Goal: Task Accomplishment & Management: Use online tool/utility

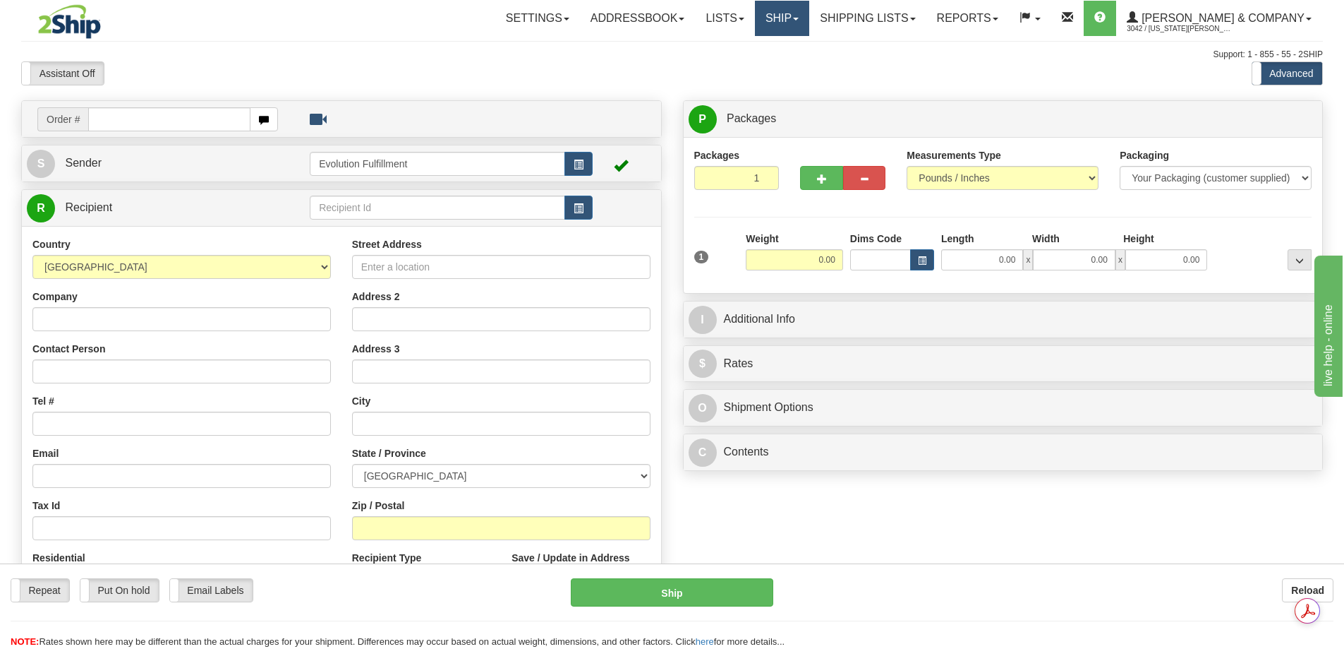
click at [810, 10] on link "Ship" at bounding box center [782, 18] width 54 height 35
click at [795, 72] on span "OnHold / Order Queue" at bounding box center [745, 67] width 100 height 11
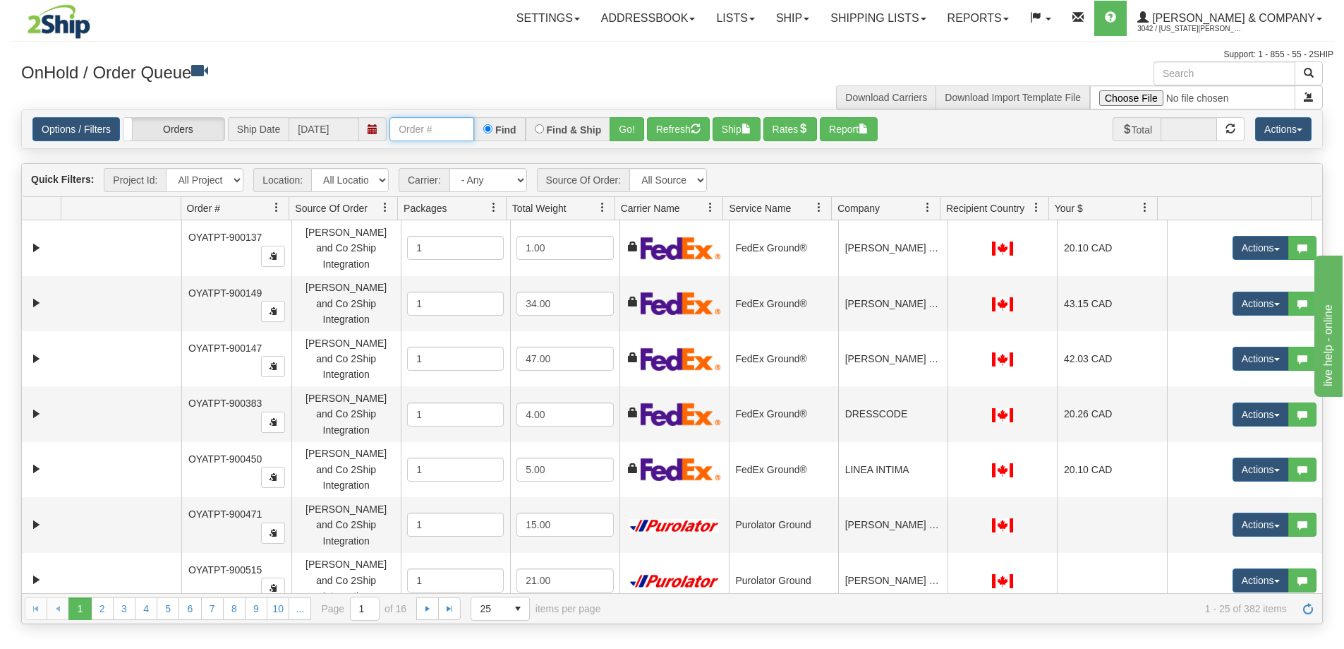
click at [409, 128] on input "text" at bounding box center [432, 129] width 85 height 24
paste input "PT-902546"
type input "PT-902546"
click at [622, 133] on button "Go!" at bounding box center [627, 129] width 35 height 24
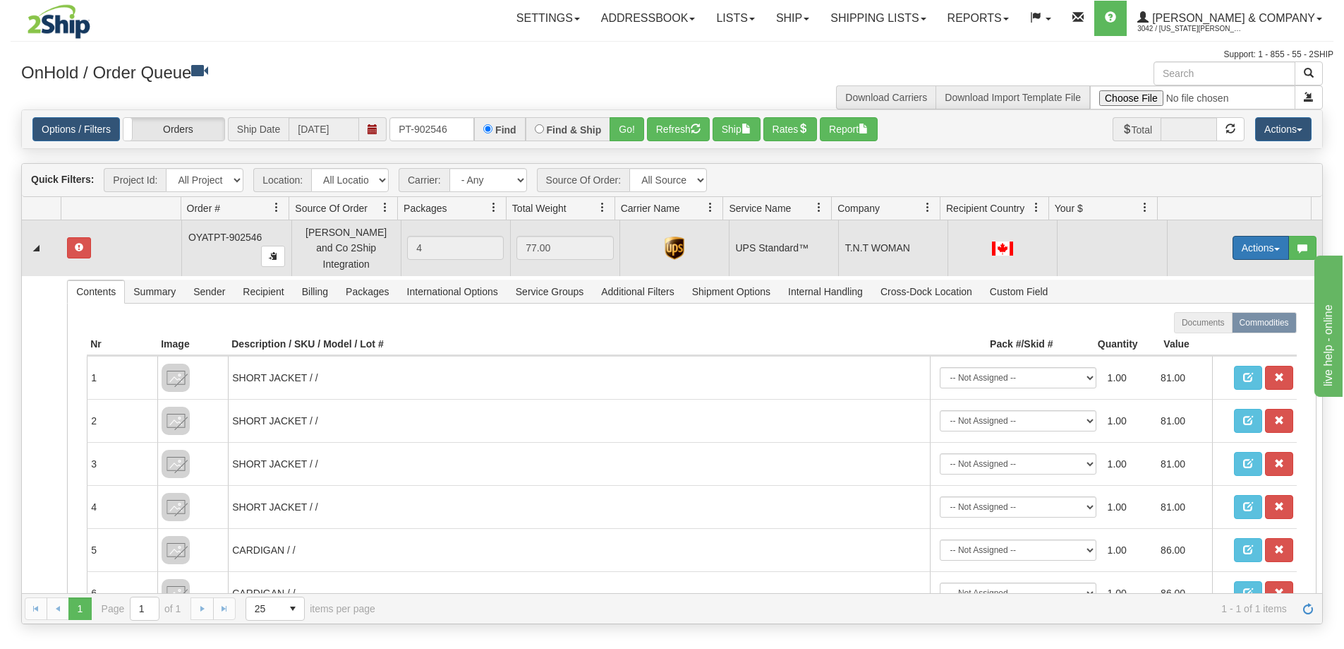
click at [1233, 241] on button "Actions" at bounding box center [1261, 248] width 56 height 24
click at [1214, 269] on link "Open" at bounding box center [1232, 274] width 113 height 18
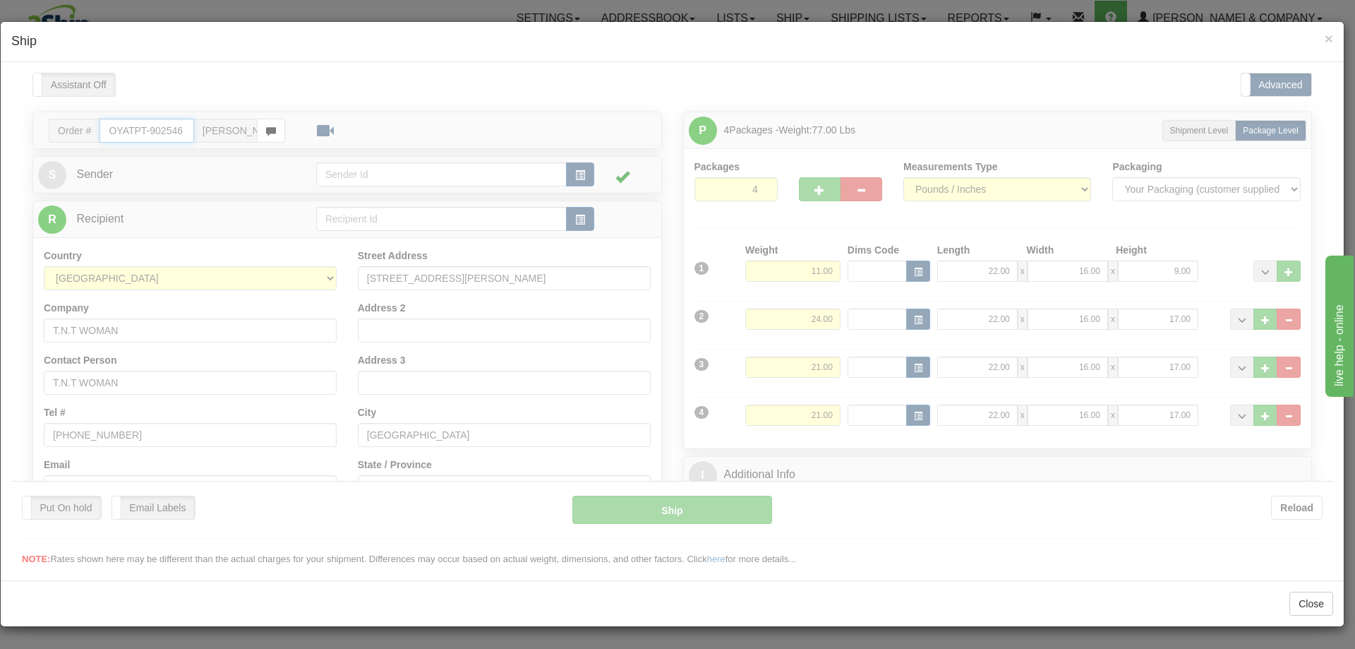
type input "11"
type input "12:55"
type input "16:00"
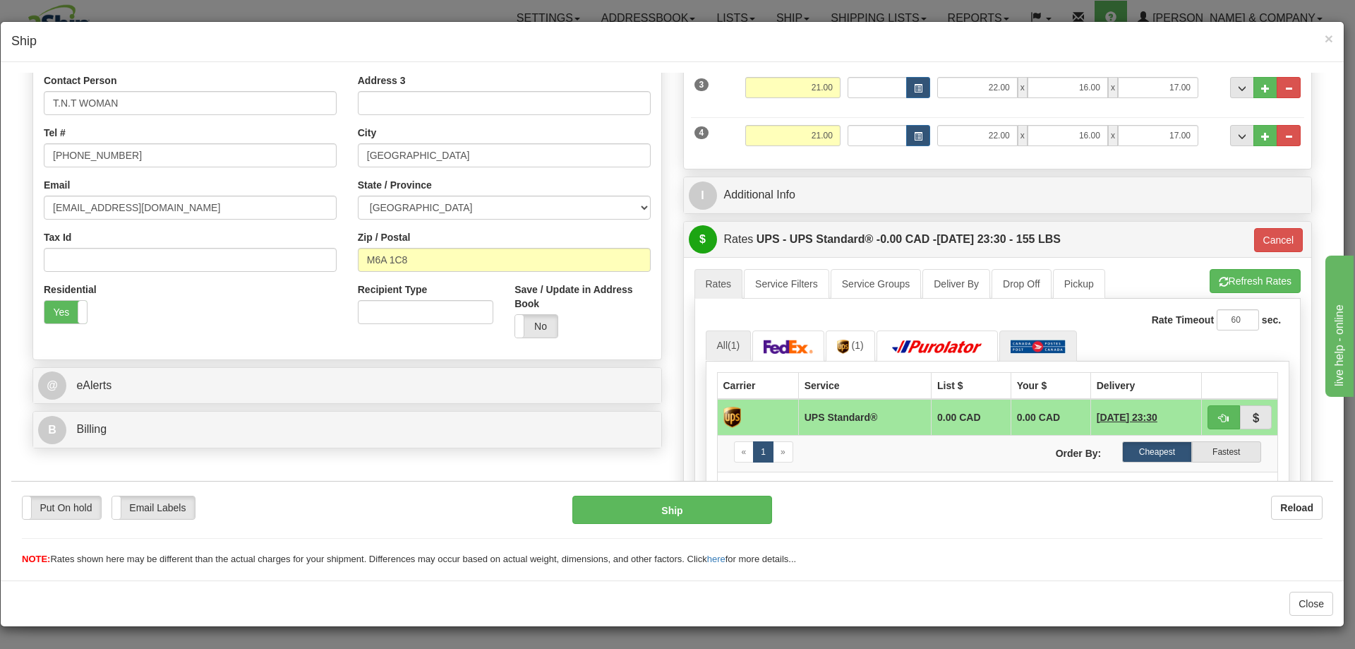
scroll to position [353, 0]
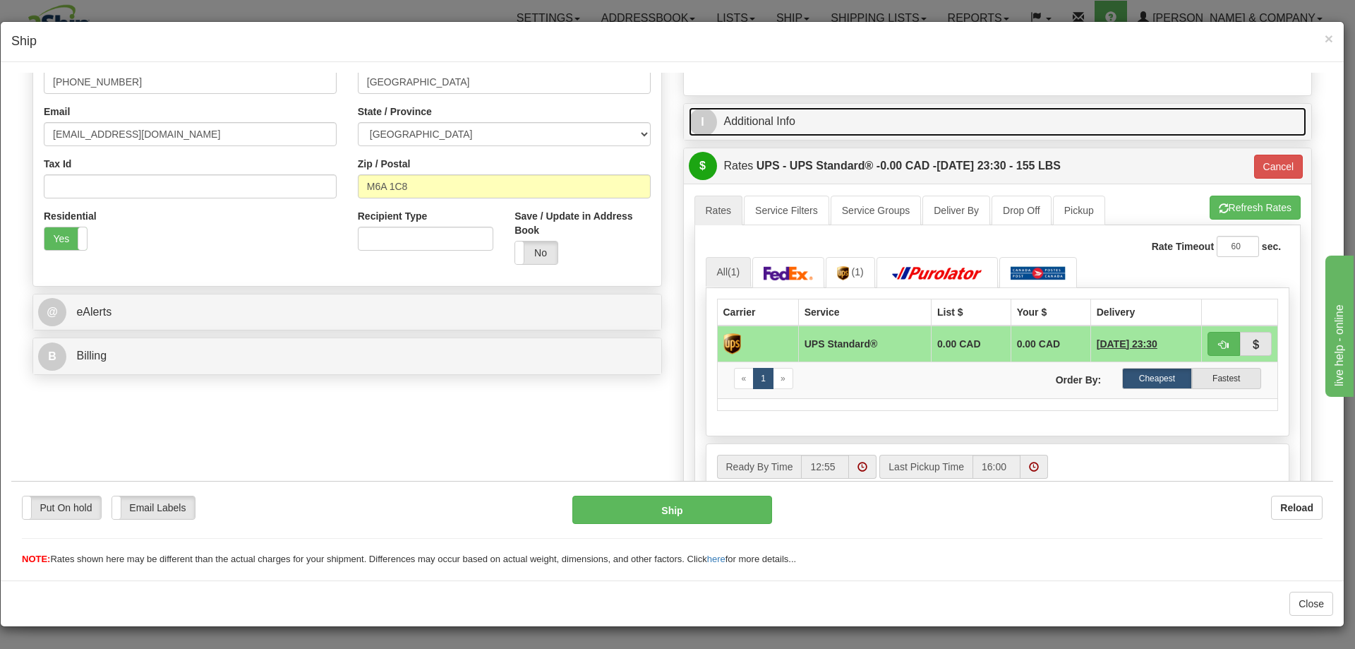
click at [826, 125] on link "I Additional Info" at bounding box center [998, 121] width 618 height 29
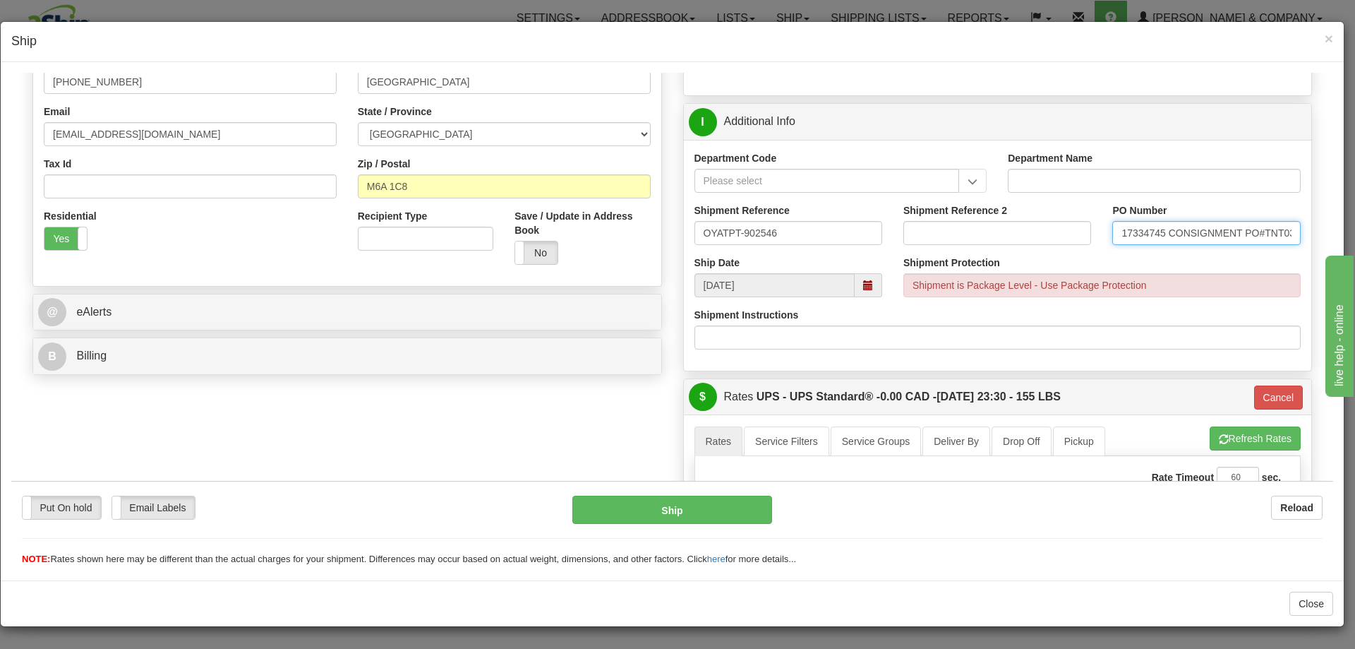
click at [1257, 233] on input "17334745 CONSIGNMENT PO#TNT0309-68152" at bounding box center [1206, 232] width 188 height 24
drag, startPoint x: 1179, startPoint y: 235, endPoint x: 1282, endPoint y: 235, distance: 102.3
click at [1282, 235] on input "17334745 CONSIGNMENT PO TNT0309-68152" at bounding box center [1206, 232] width 188 height 24
click at [1191, 229] on input "17334745 CONSIGNMENT PO TNT0309-68152" at bounding box center [1206, 232] width 188 height 24
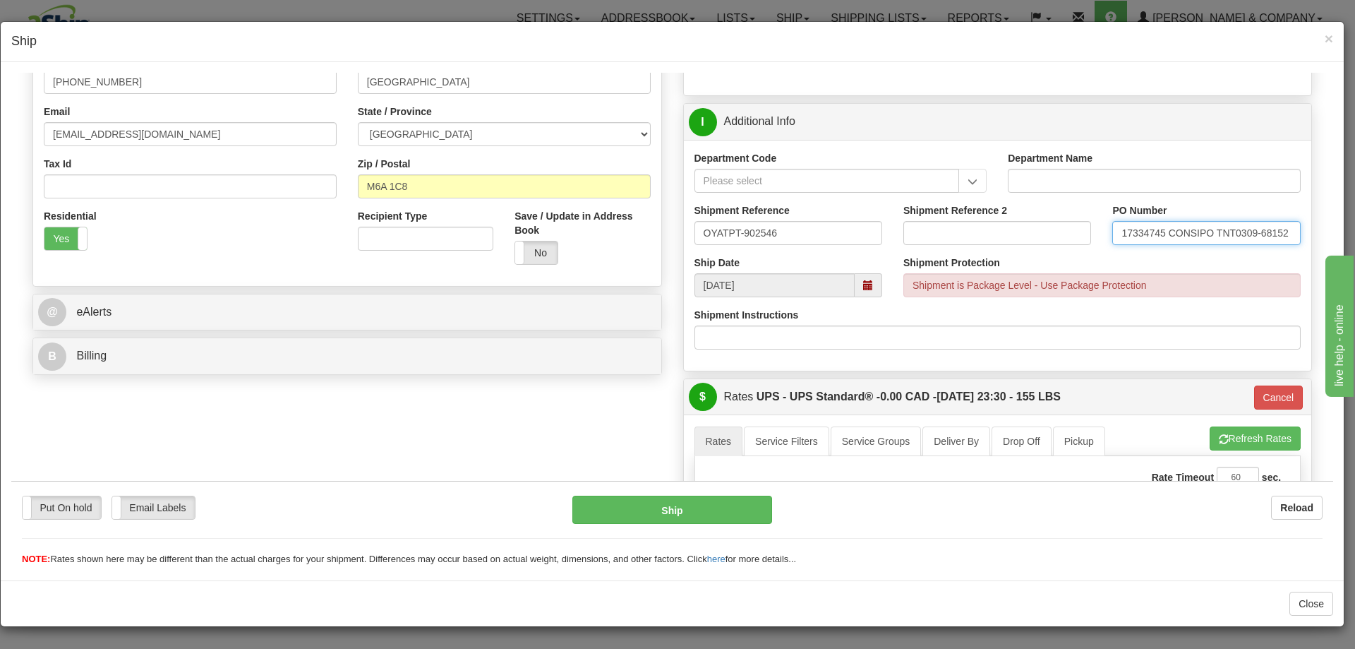
scroll to position [0, 0]
drag, startPoint x: 1151, startPoint y: 232, endPoint x: 1298, endPoint y: 232, distance: 146.8
click at [1298, 232] on div "PO Number 17334745 CONS PO TNT0309-68152" at bounding box center [1206, 229] width 209 height 52
click at [1224, 234] on input "17334745 CONS PO TNT0309-68152" at bounding box center [1206, 232] width 188 height 24
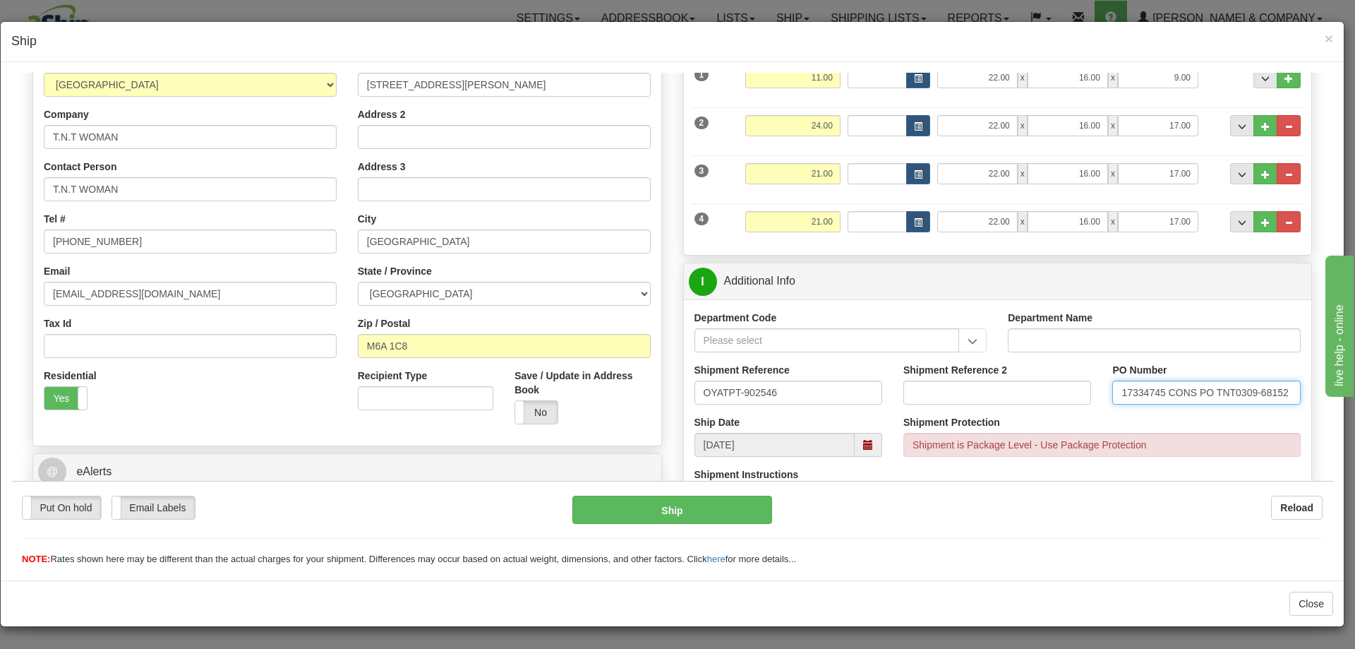
scroll to position [353, 0]
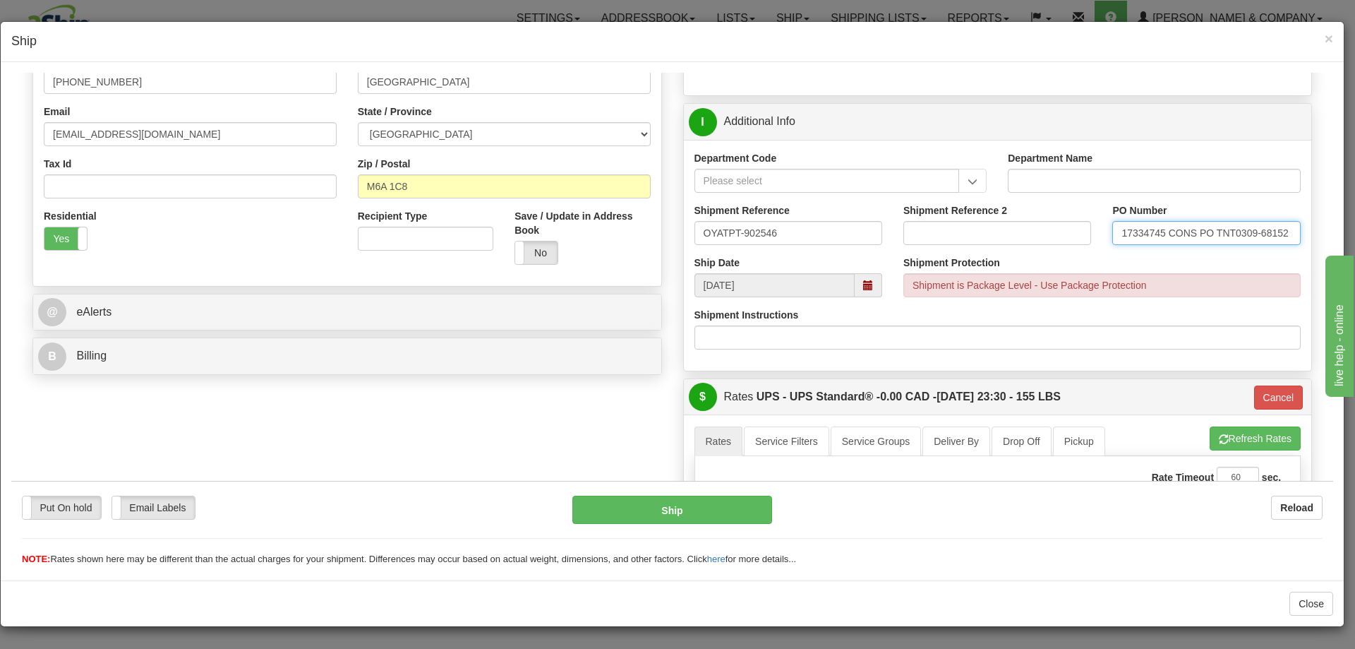
type input "17334745 CONS PO TNT0309-68152"
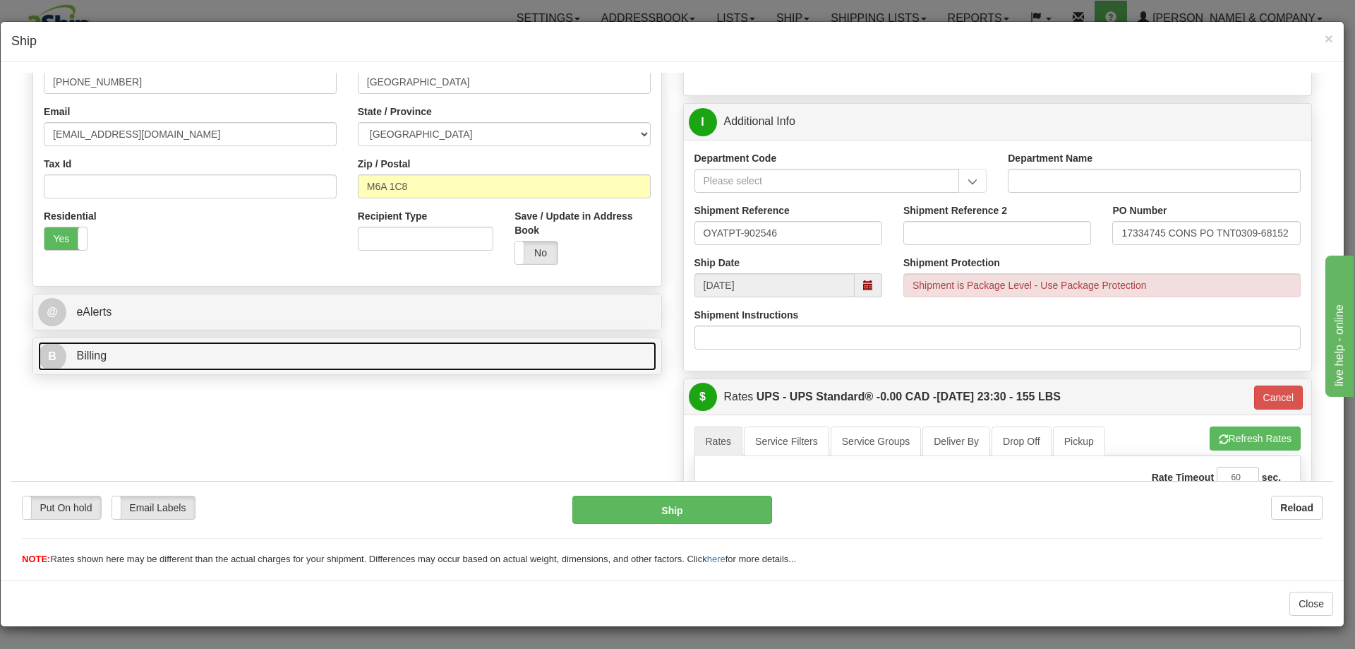
click at [221, 361] on link "B Billing" at bounding box center [347, 355] width 618 height 29
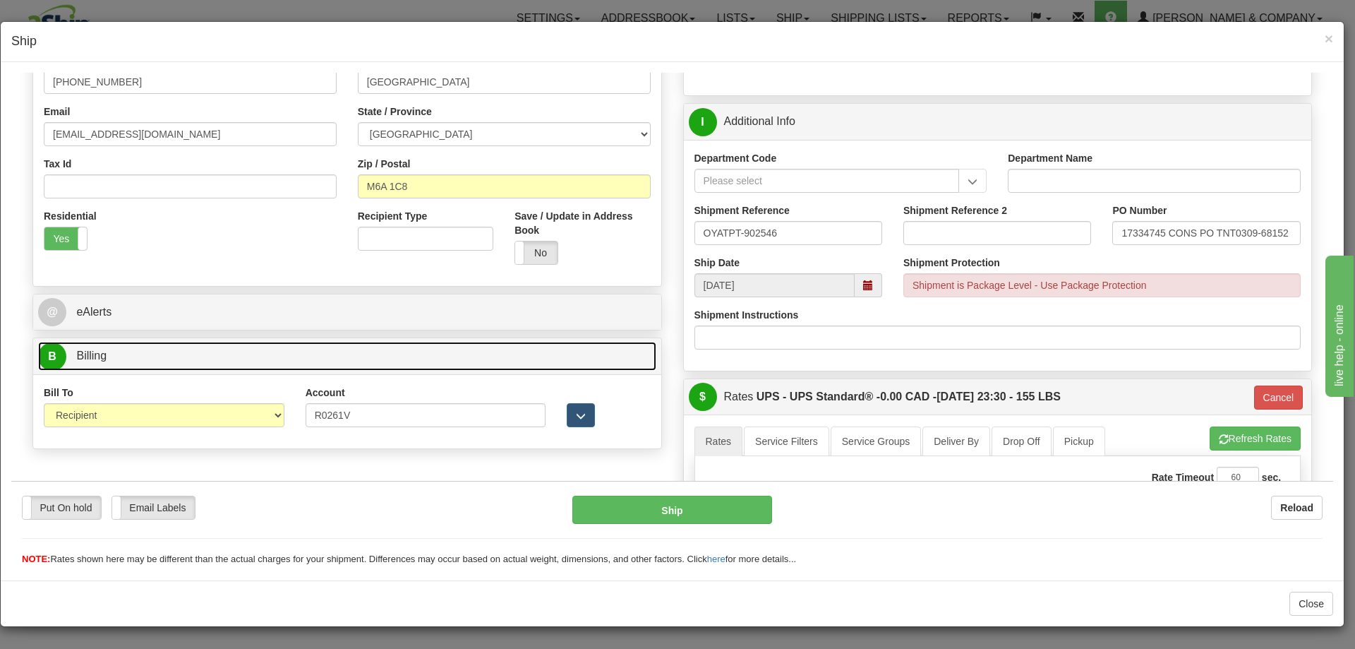
click at [174, 352] on link "B Billing" at bounding box center [347, 355] width 618 height 29
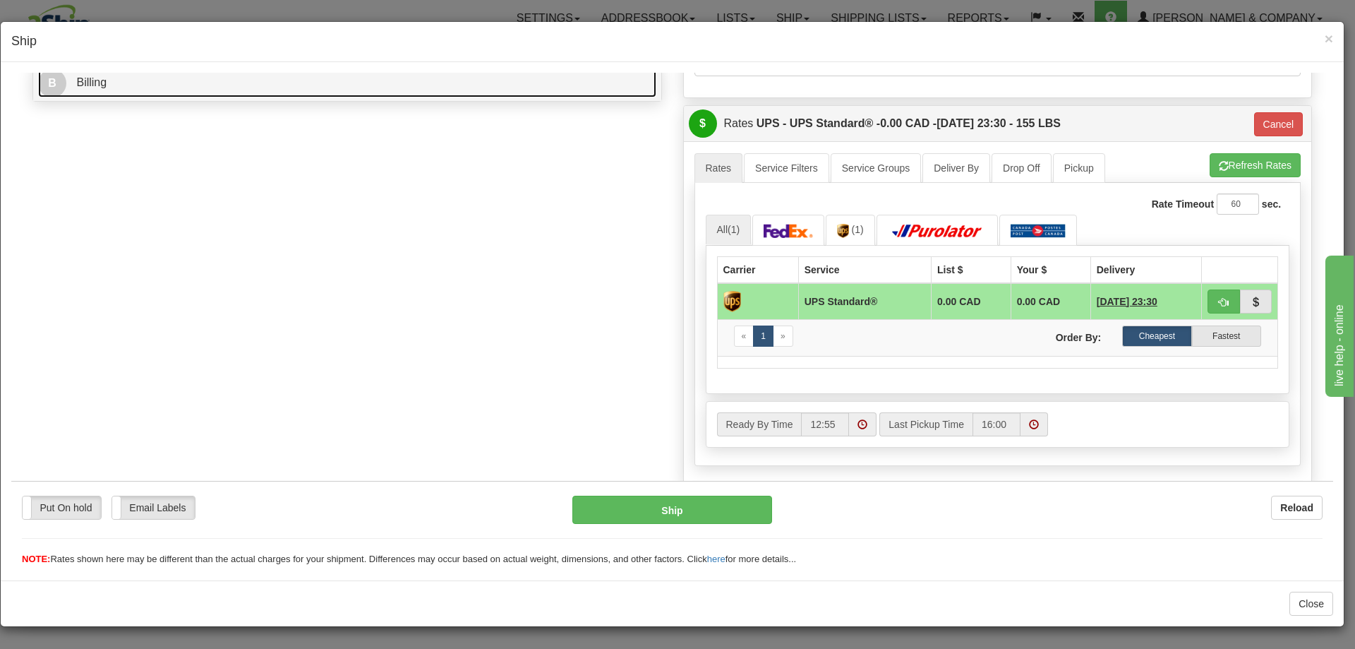
scroll to position [712, 0]
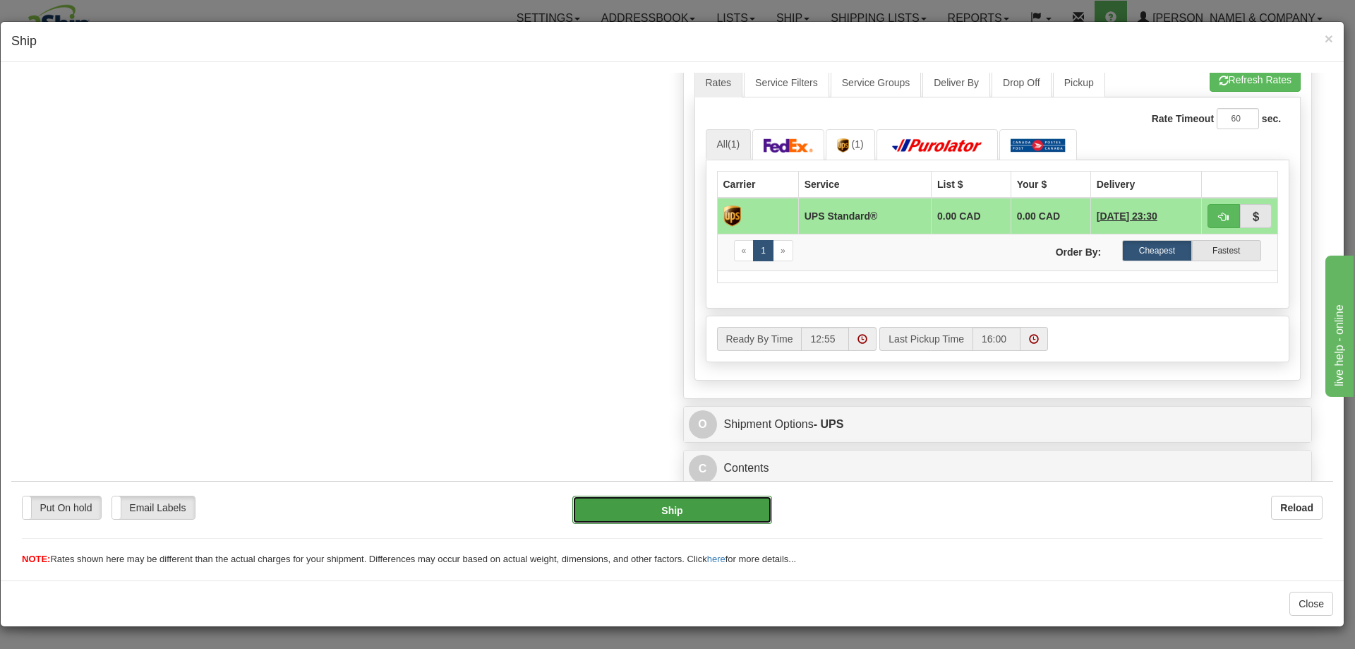
click at [702, 508] on button "Ship" at bounding box center [671, 509] width 199 height 28
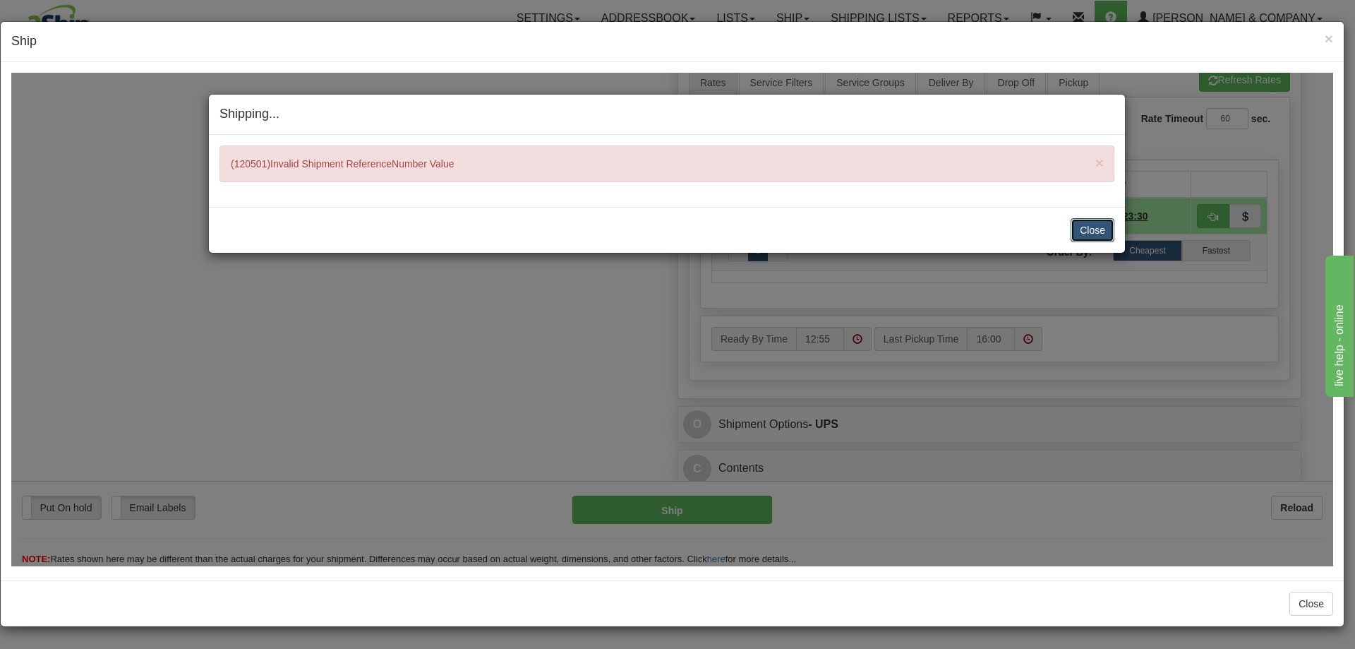
click at [1102, 233] on button "Close" at bounding box center [1093, 229] width 44 height 24
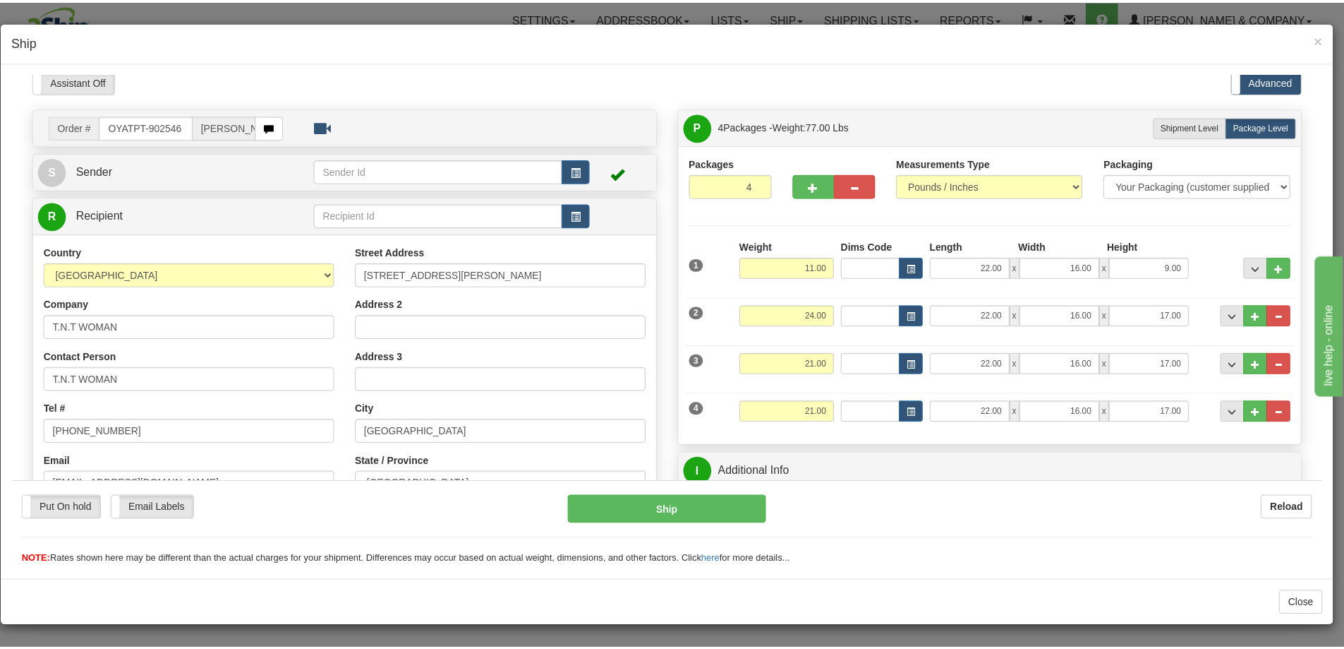
scroll to position [0, 0]
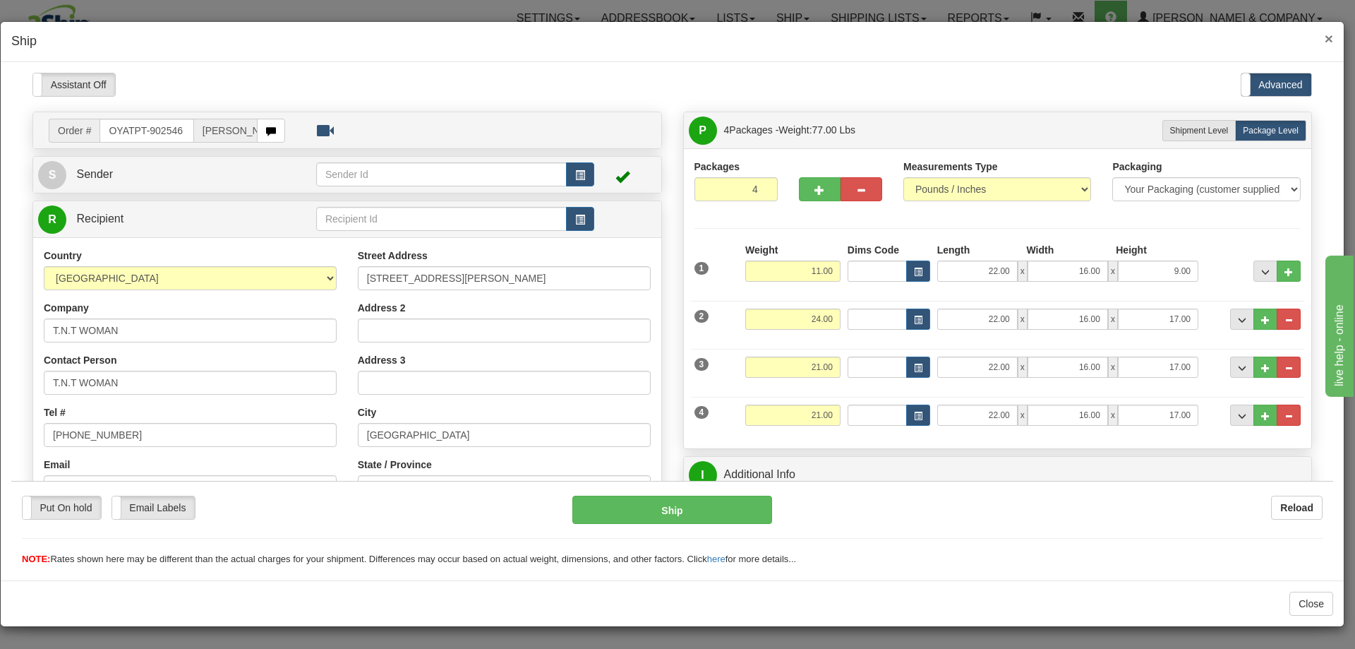
click at [1332, 34] on span "×" at bounding box center [1329, 38] width 8 height 16
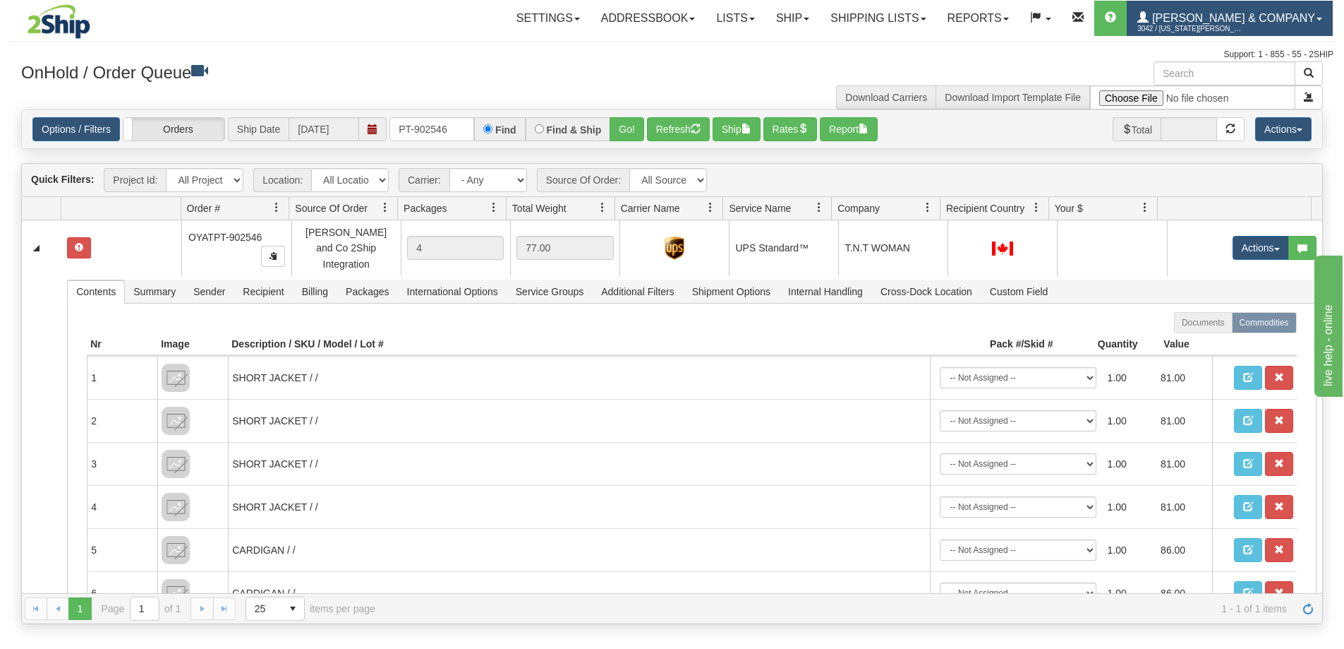
click at [1242, 25] on span "3042 / [US_STATE][PERSON_NAME]" at bounding box center [1191, 29] width 106 height 14
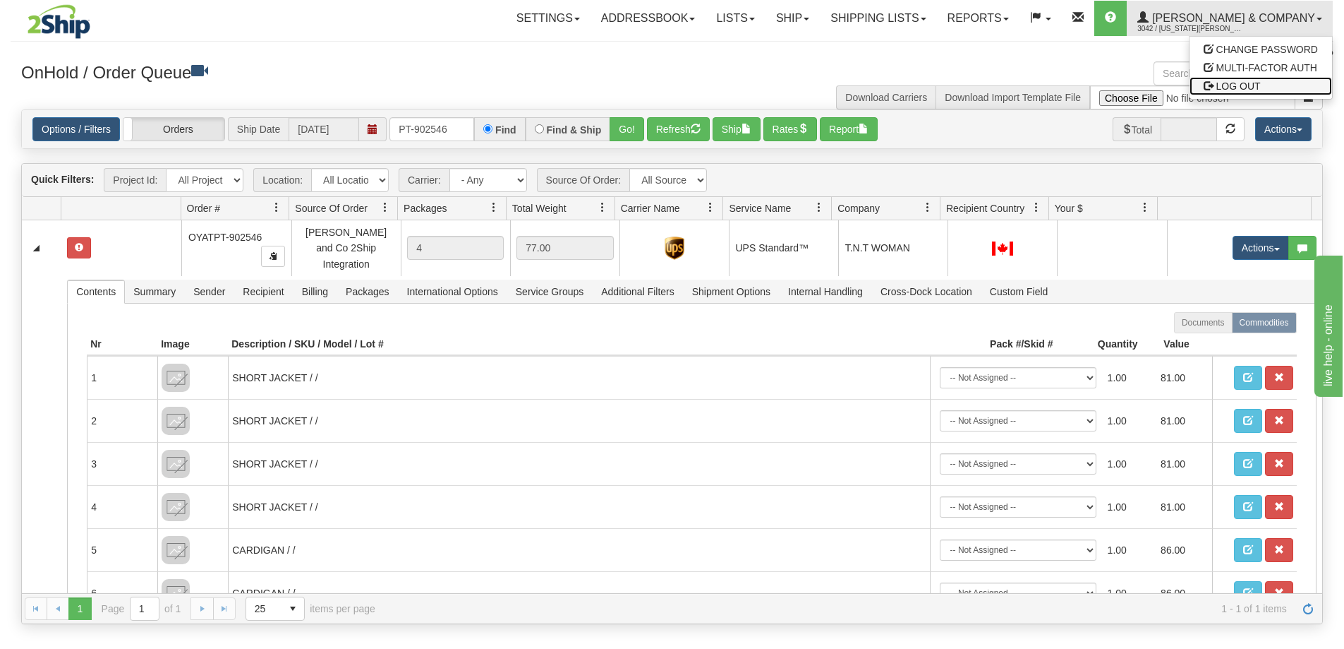
click at [1240, 83] on span "LOG OUT" at bounding box center [1239, 85] width 44 height 11
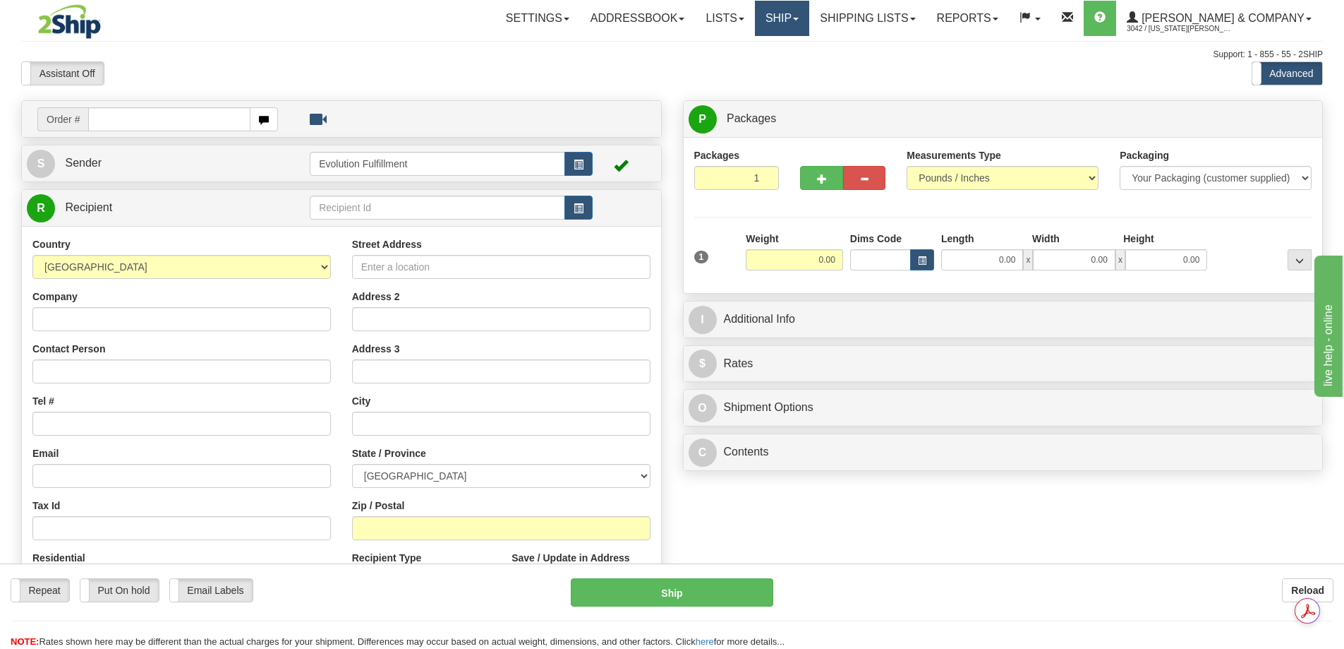
click at [810, 31] on link "Ship" at bounding box center [782, 18] width 54 height 35
click at [795, 71] on span "OnHold / Order Queue" at bounding box center [745, 67] width 100 height 11
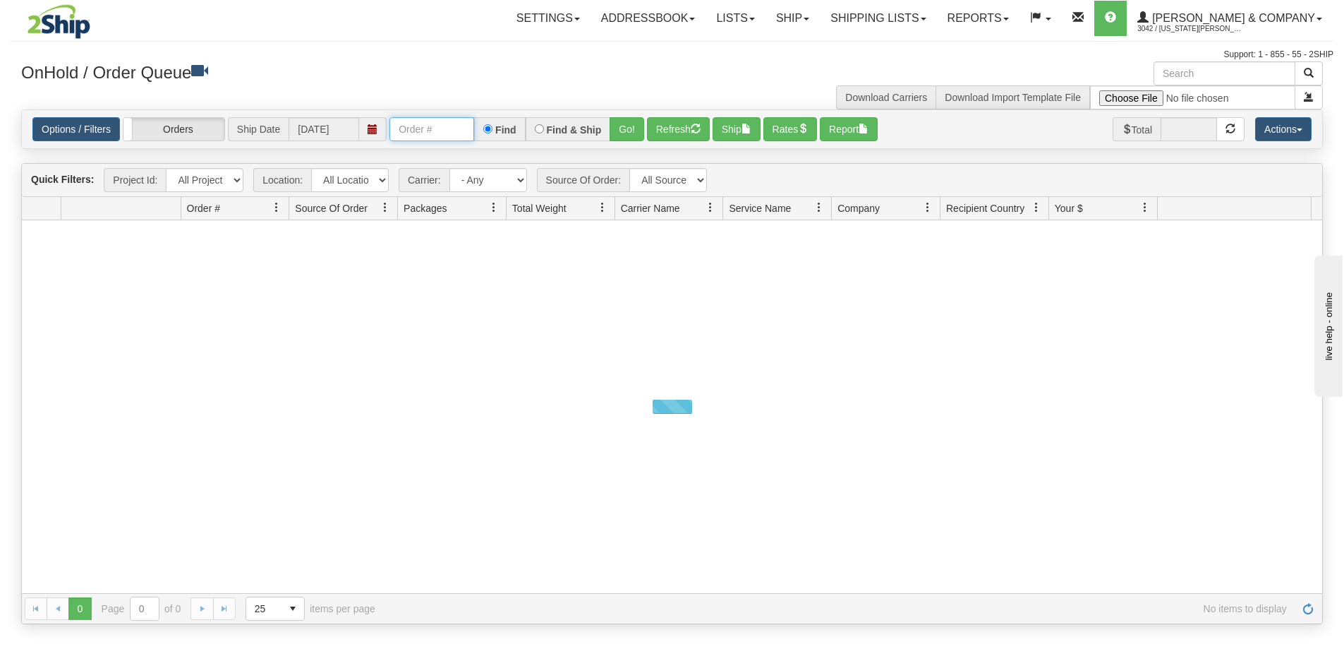
click at [448, 133] on input "text" at bounding box center [432, 129] width 85 height 24
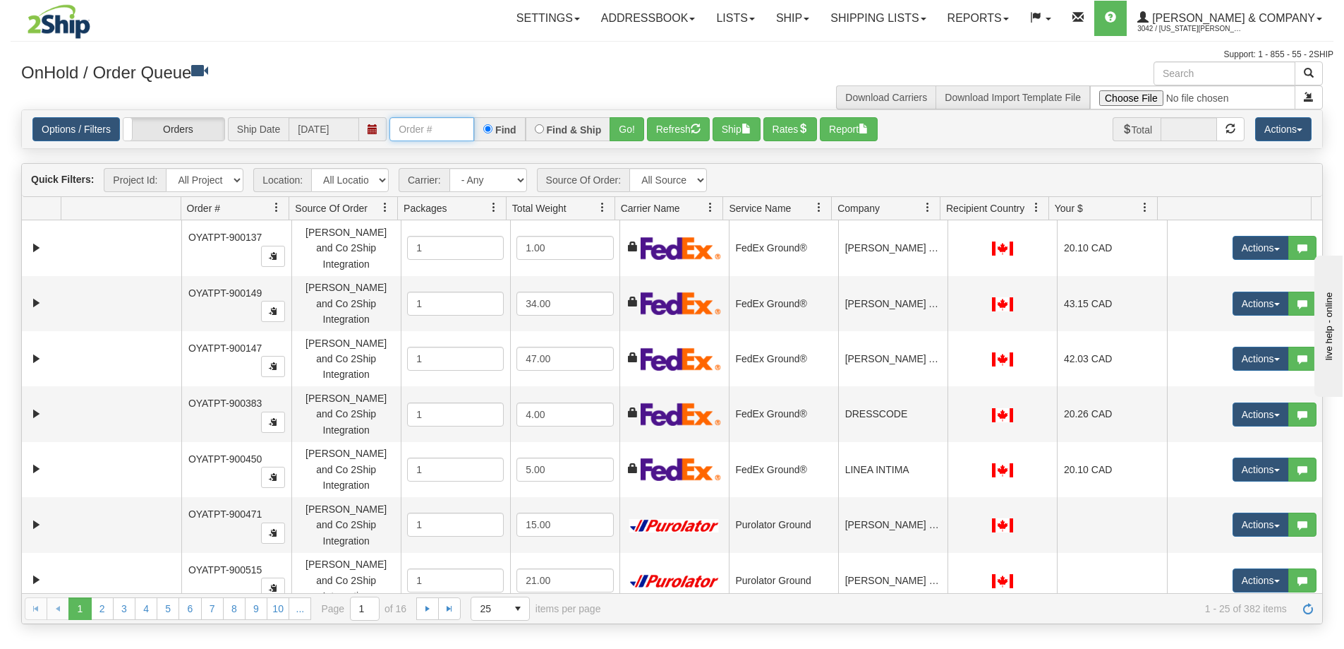
paste input "PT-902546"
type input "PT-902546"
click at [628, 127] on button "Go!" at bounding box center [627, 129] width 35 height 24
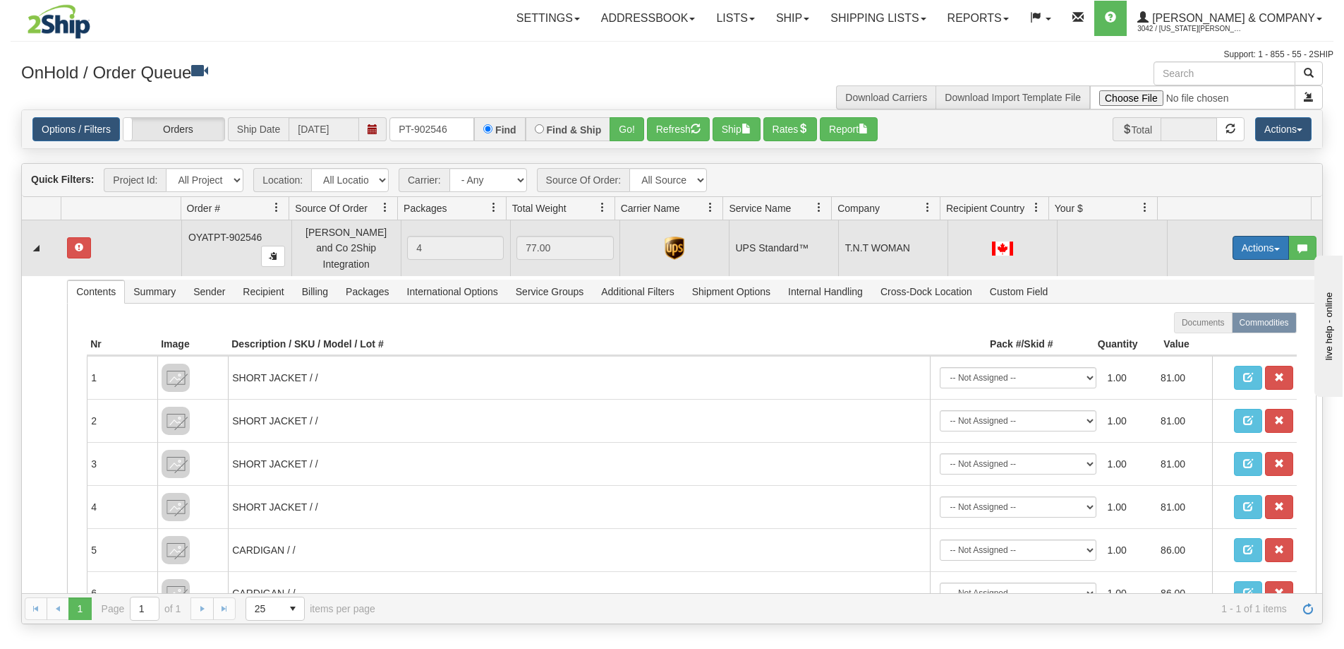
click at [1249, 243] on button "Actions" at bounding box center [1261, 248] width 56 height 24
click at [1227, 267] on link "Open" at bounding box center [1232, 274] width 113 height 18
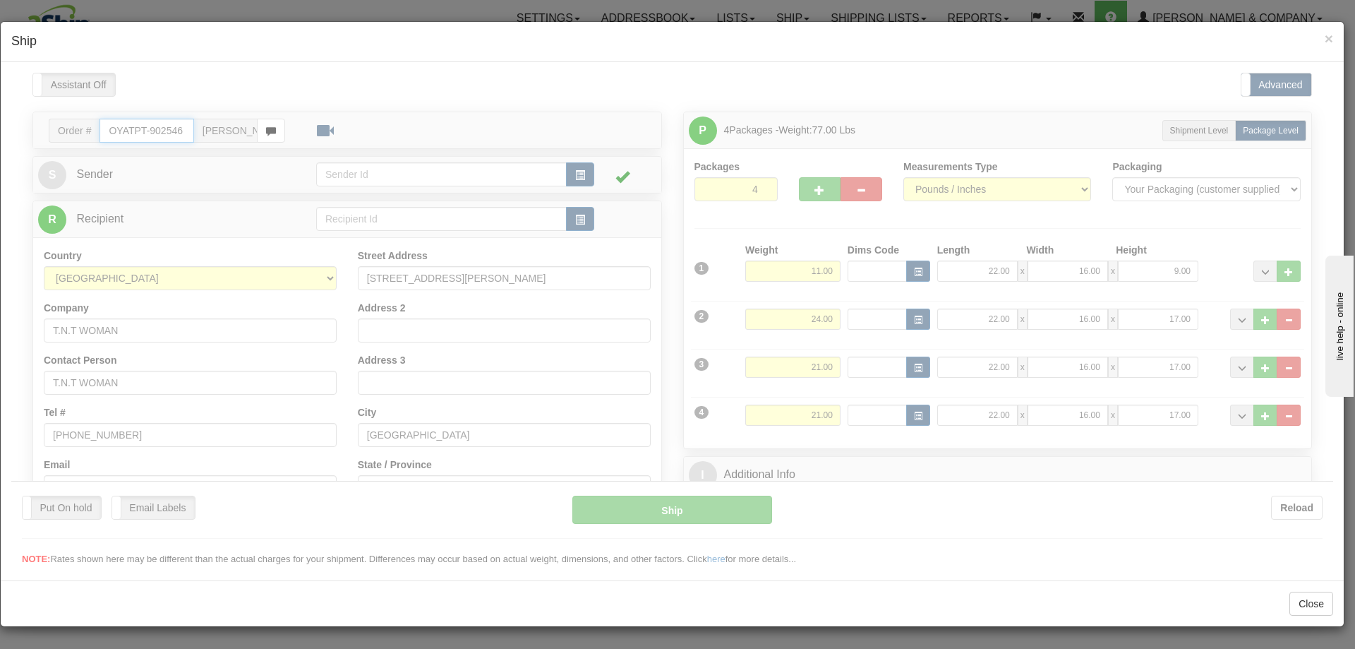
type input "11"
type input "13:19"
type input "16:00"
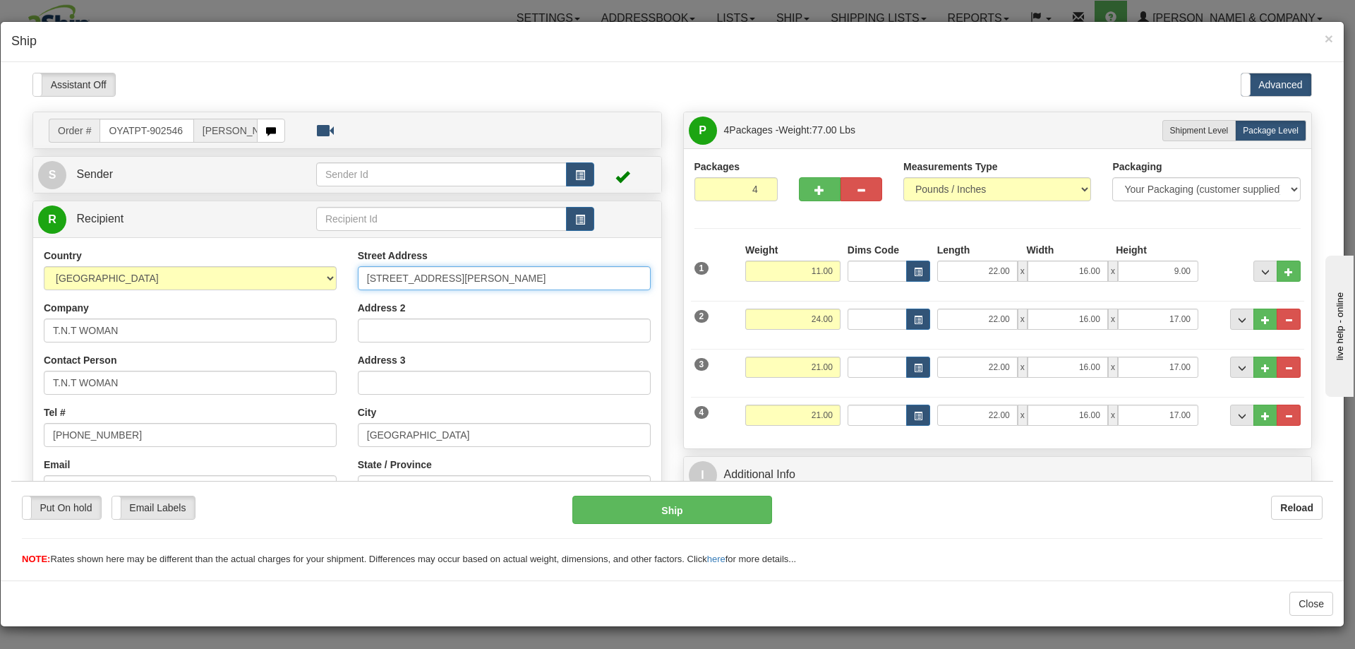
click at [532, 278] on input "1020 LAWRENCE AVE WEST UNIT # 202" at bounding box center [504, 277] width 293 height 24
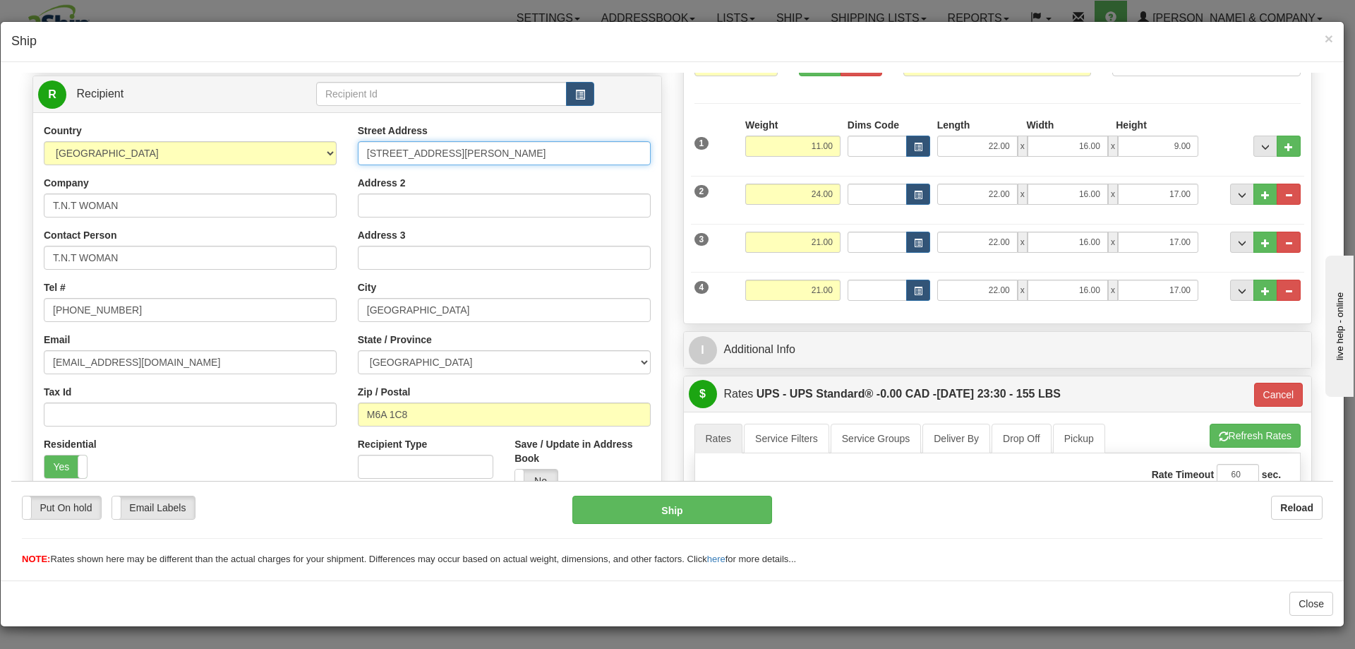
scroll to position [118, 0]
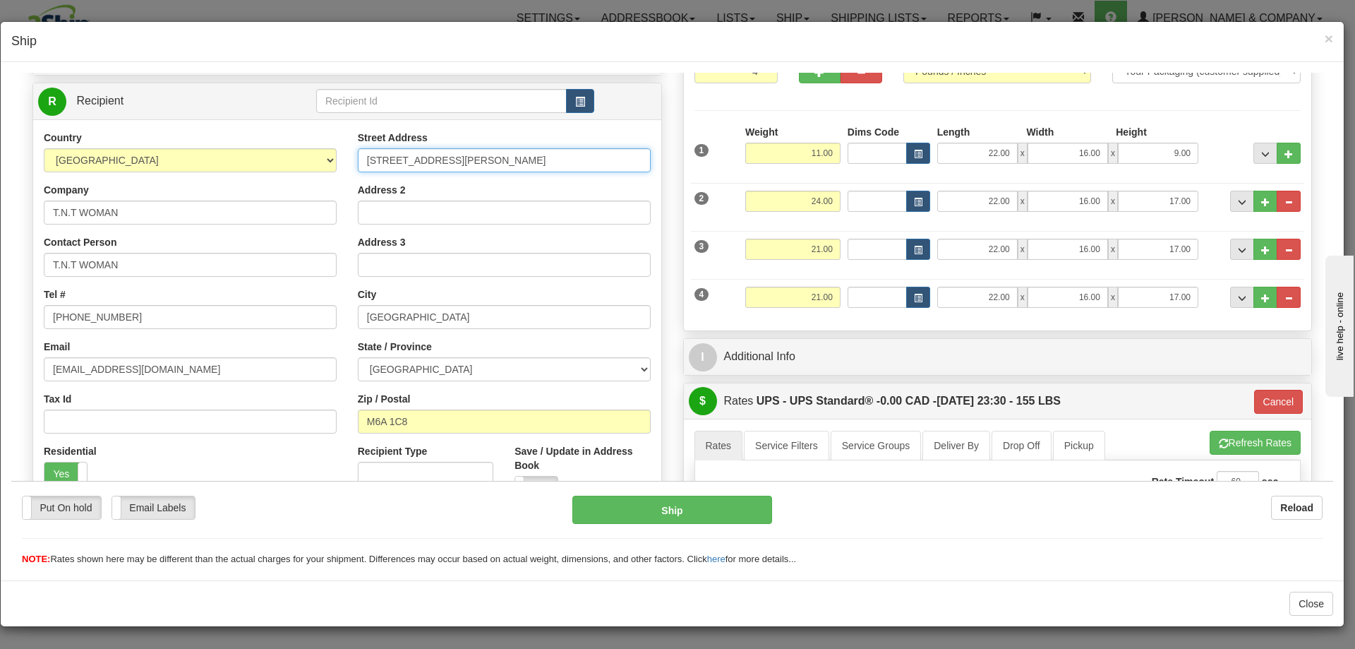
type input "1020 LAWRENCE AVE WEST UNIT 202"
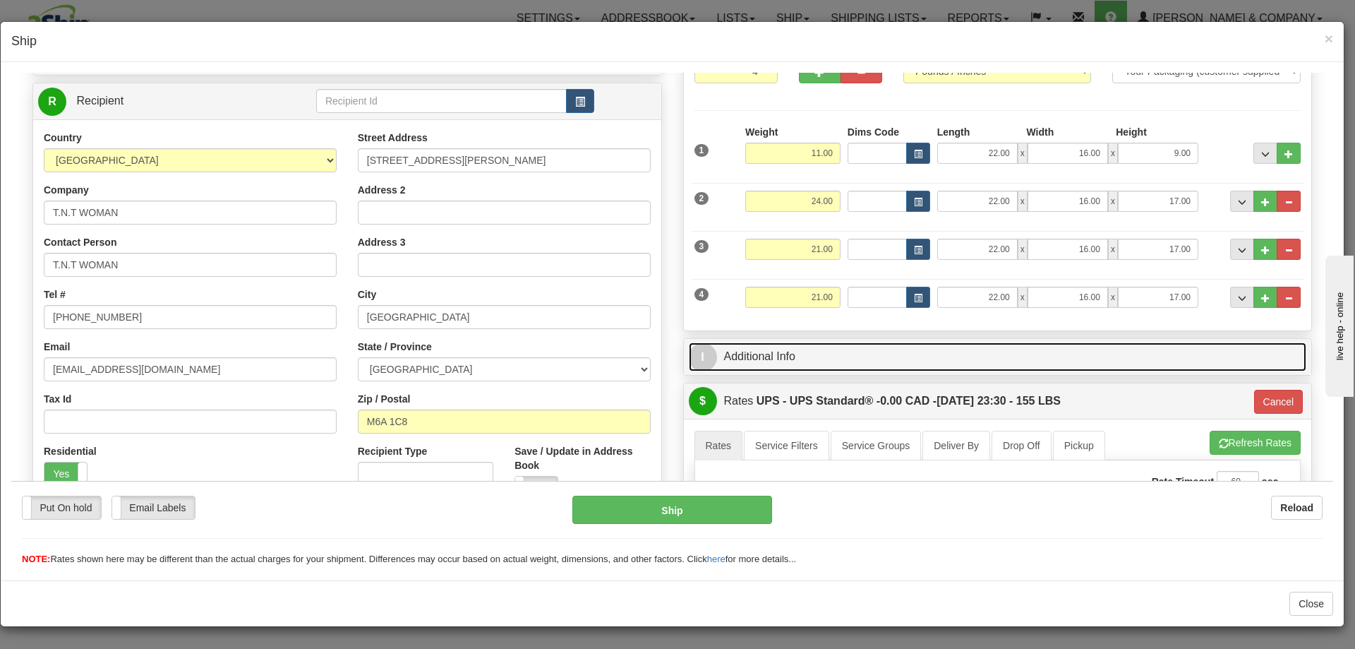
click at [843, 357] on link "I Additional Info" at bounding box center [998, 356] width 618 height 29
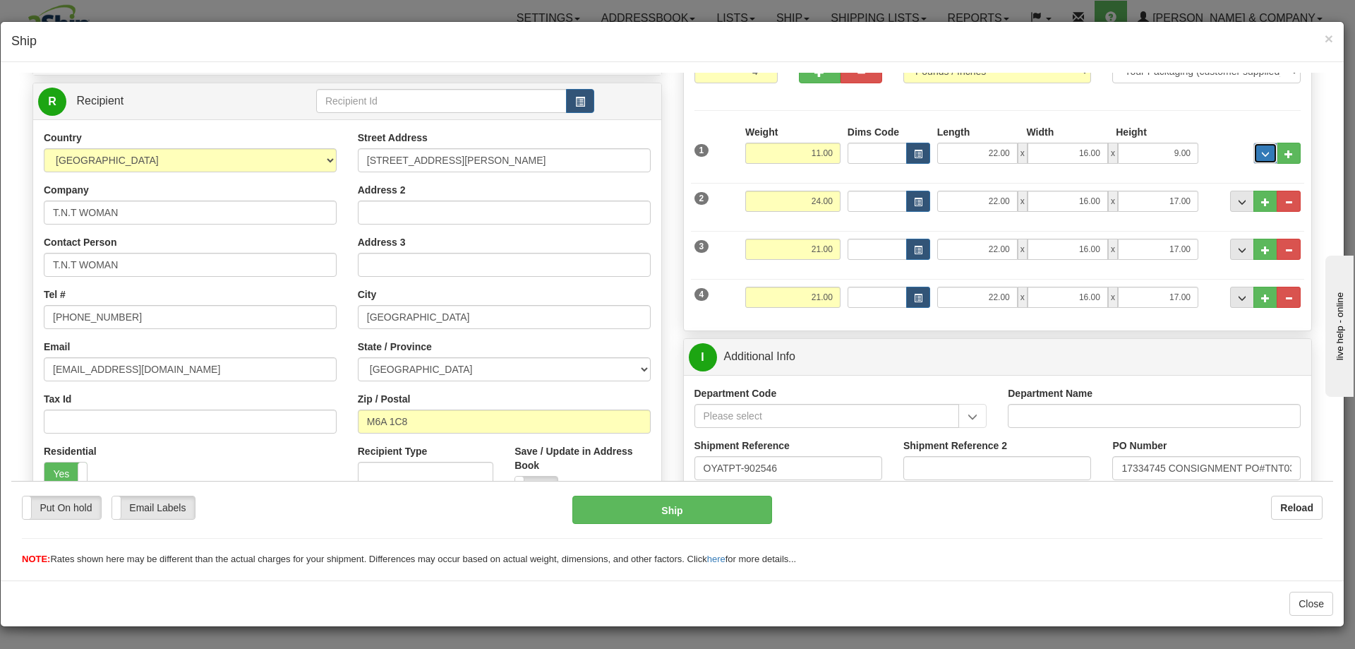
click at [1253, 157] on button "..." at bounding box center [1265, 152] width 24 height 21
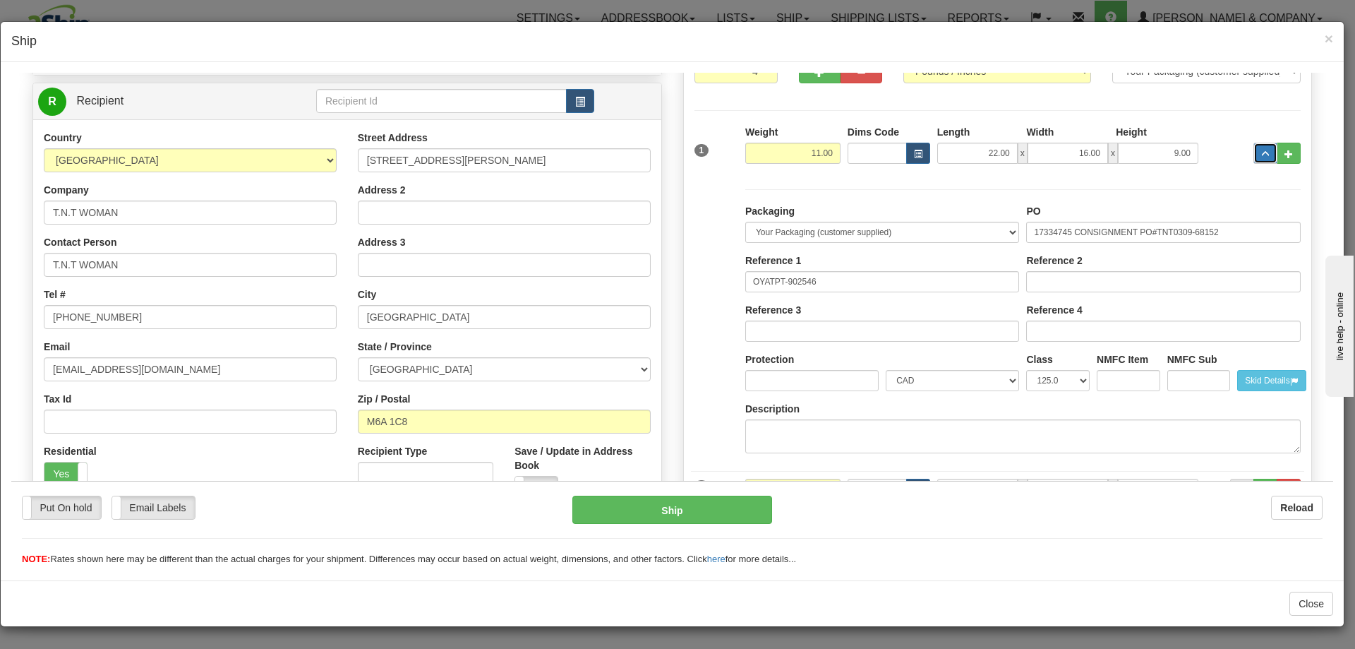
click at [1253, 157] on button "..." at bounding box center [1265, 152] width 24 height 21
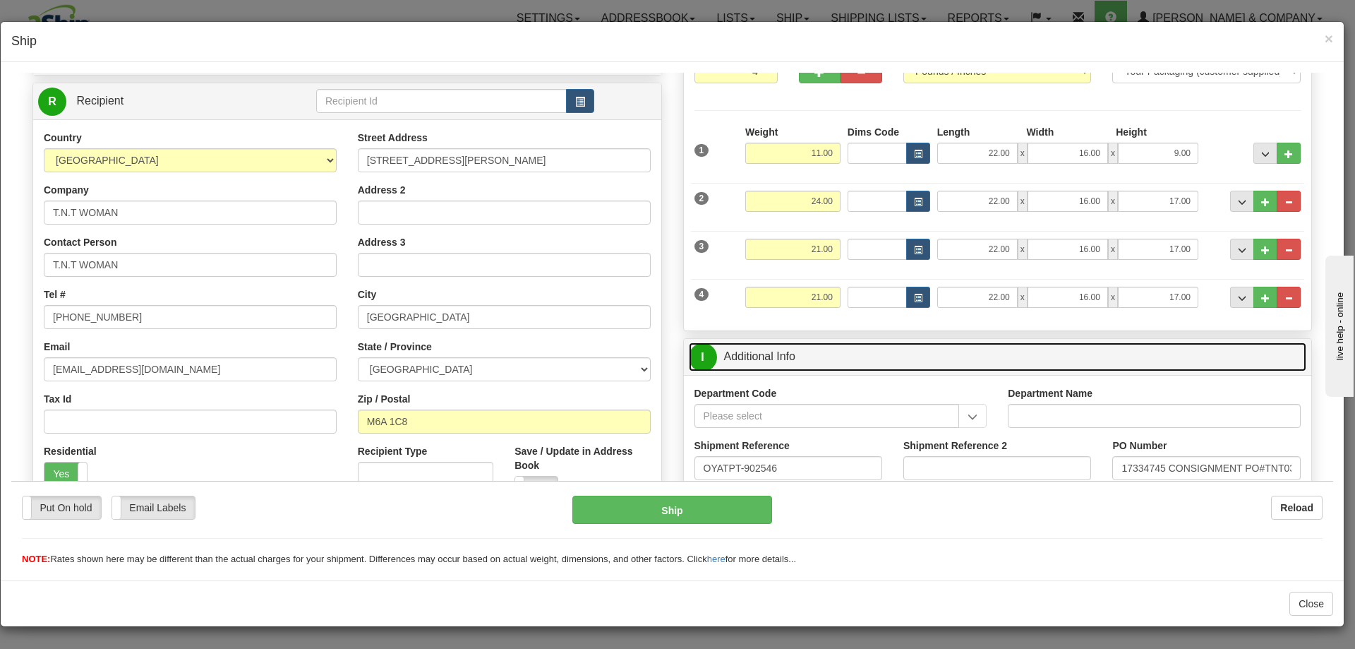
click at [806, 356] on link "I Additional Info" at bounding box center [998, 356] width 618 height 29
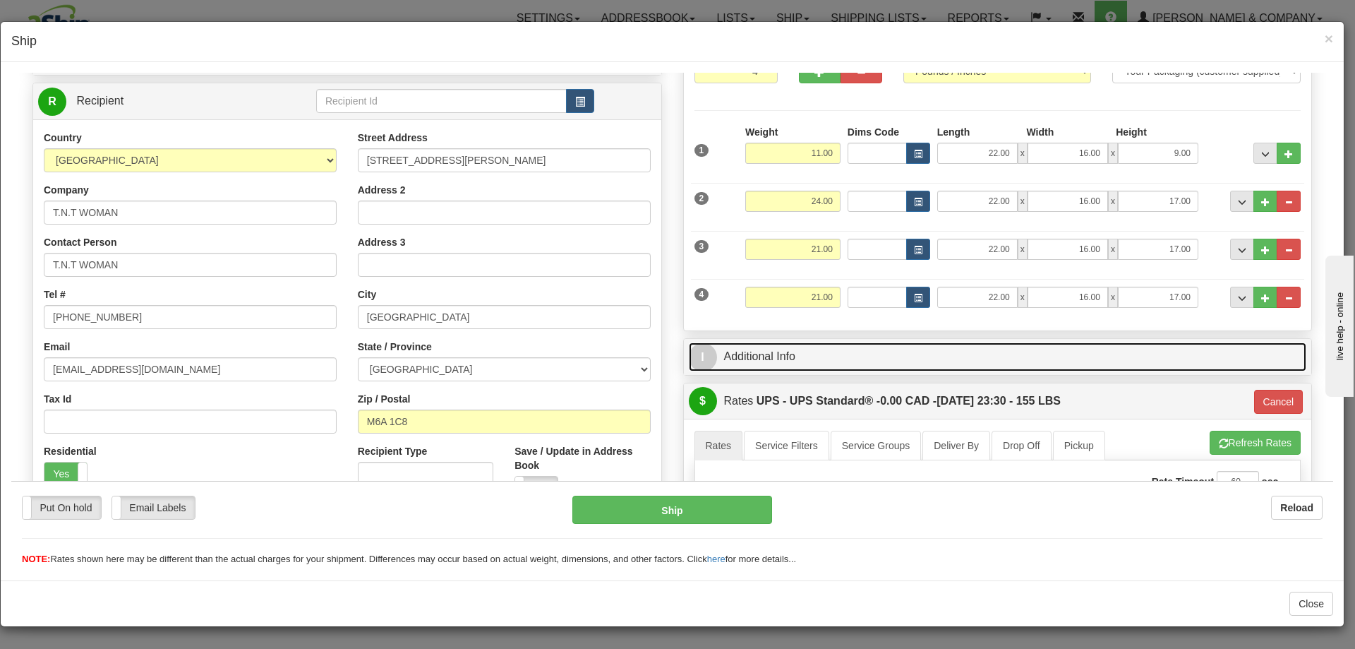
scroll to position [0, 0]
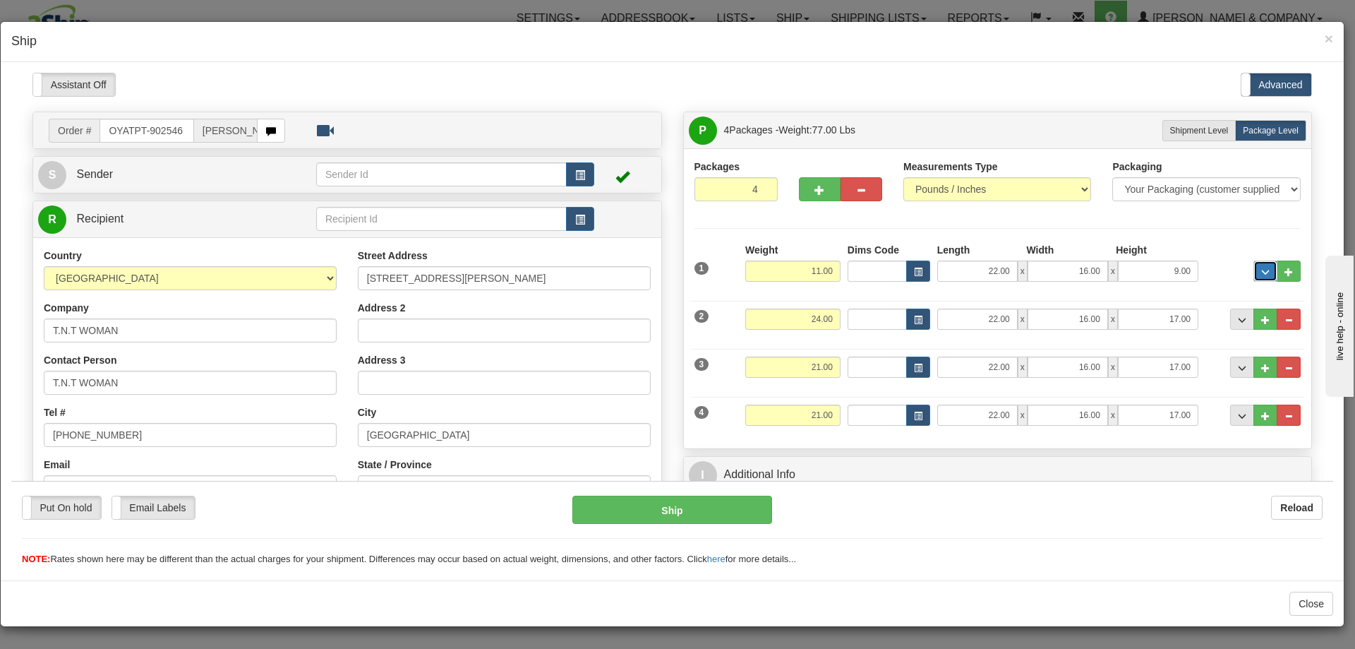
click at [1253, 269] on button "..." at bounding box center [1265, 270] width 24 height 21
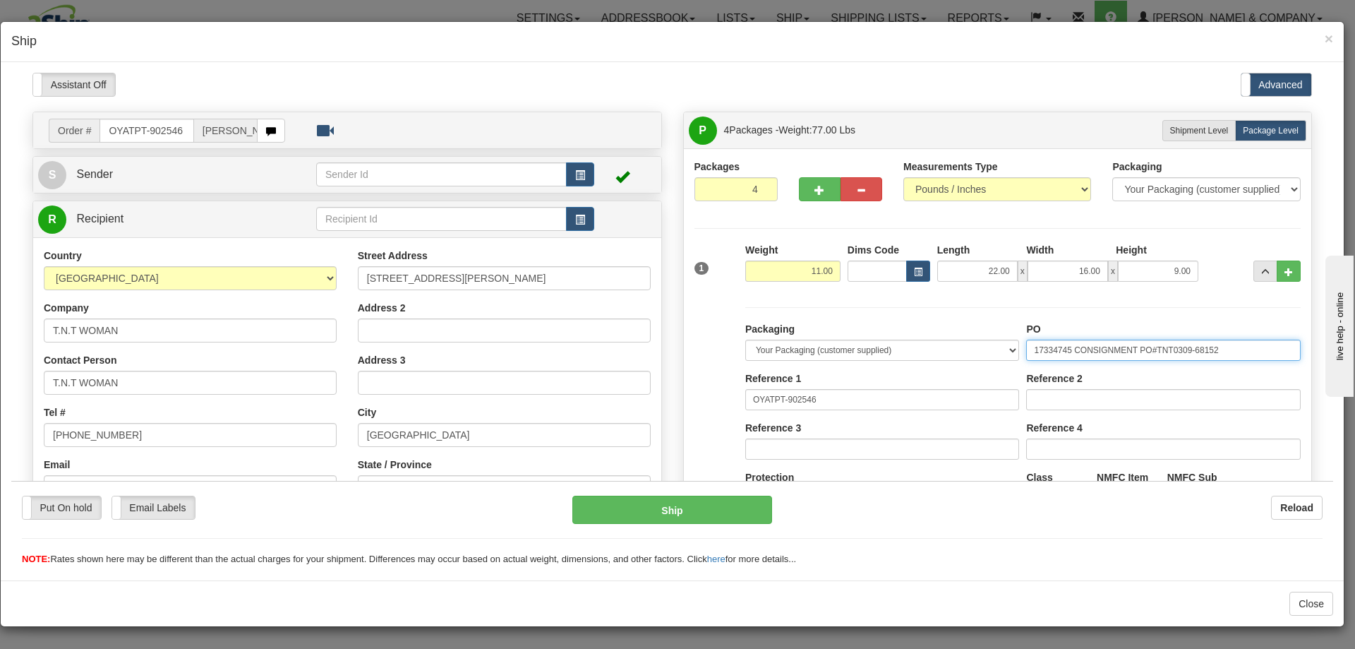
click at [1148, 349] on input "17334745 CONSIGNMENT PO#TNT0309-68152" at bounding box center [1163, 349] width 275 height 21
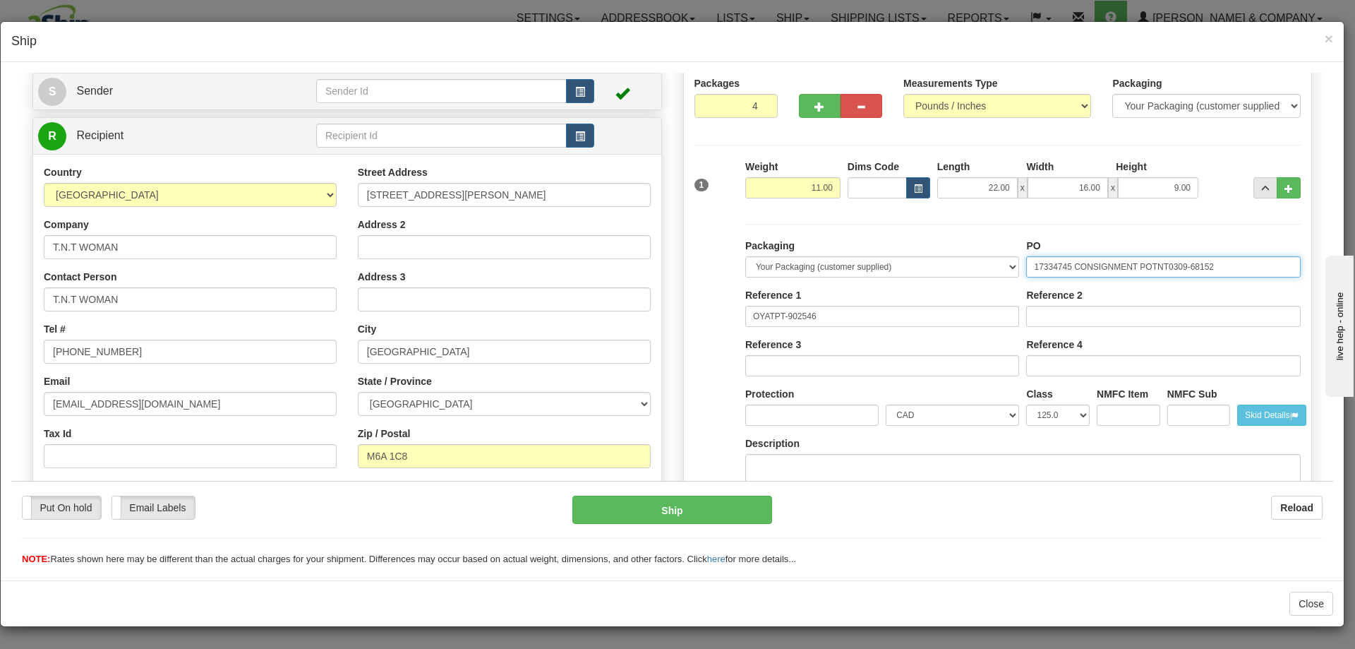
scroll to position [118, 0]
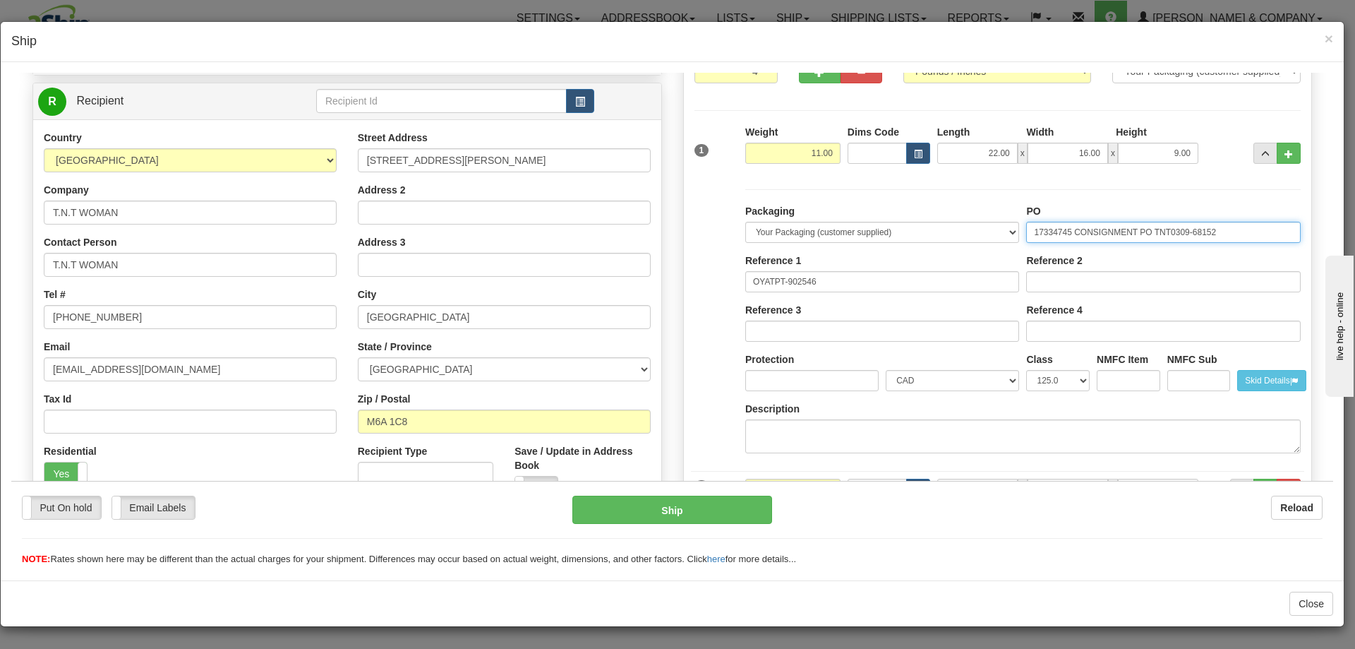
click at [1184, 234] on input "17334745 CONSIGNMENT PO TNT0309-68152" at bounding box center [1163, 231] width 275 height 21
click at [1129, 232] on input "17334745 CONSIGNMENT PO TNT0309 68152" at bounding box center [1163, 231] width 275 height 21
type input "17334745 CONS PO TNT0309 68152"
click at [1253, 157] on button "..." at bounding box center [1265, 152] width 24 height 21
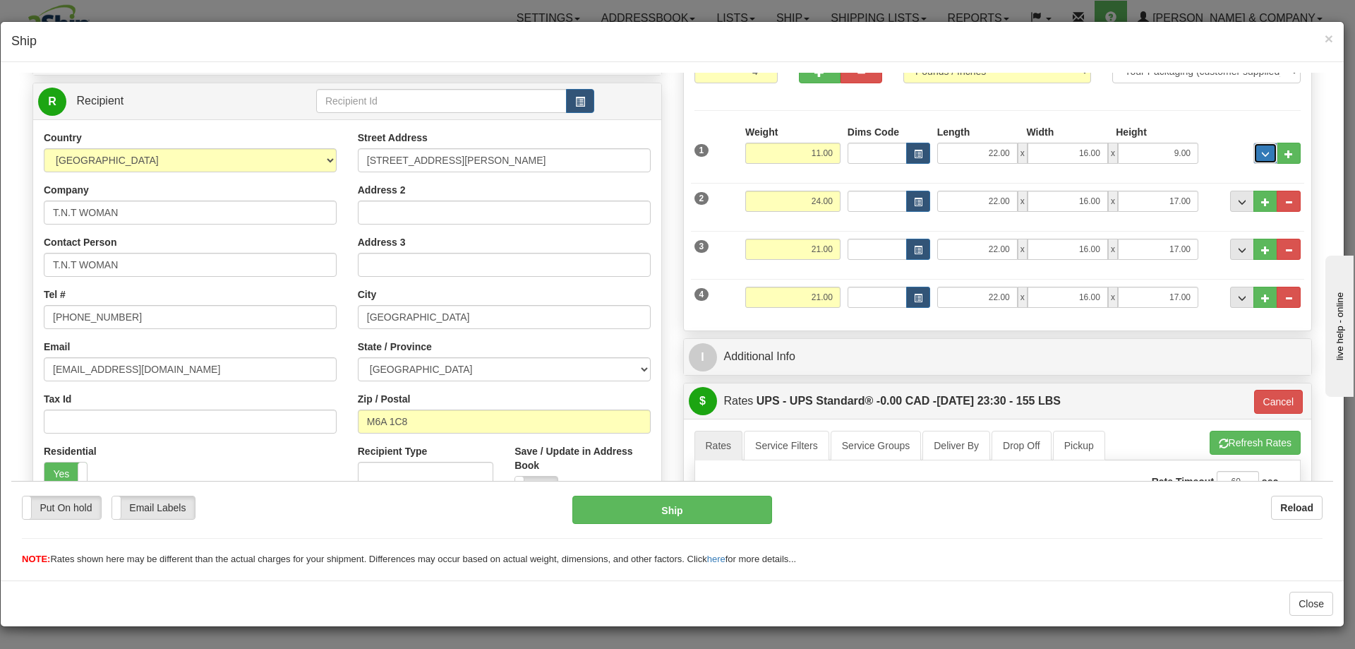
click at [1253, 152] on button "..." at bounding box center [1265, 152] width 24 height 21
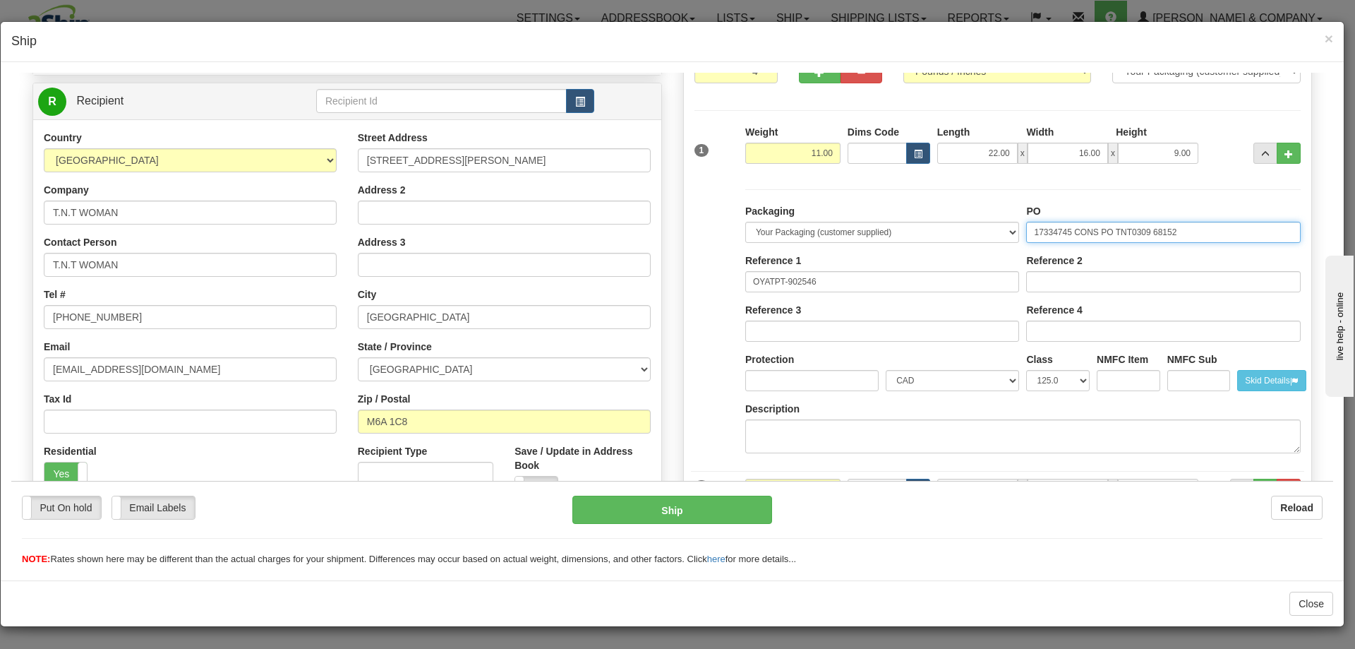
drag, startPoint x: 1176, startPoint y: 234, endPoint x: 929, endPoint y: 231, distance: 247.7
click at [929, 231] on div "Packaging Your Packaging (customer supplied) Envelope (carrier supplied) Pack (…" at bounding box center [1023, 333] width 562 height 260
click at [1261, 155] on span "..." at bounding box center [1265, 154] width 8 height 8
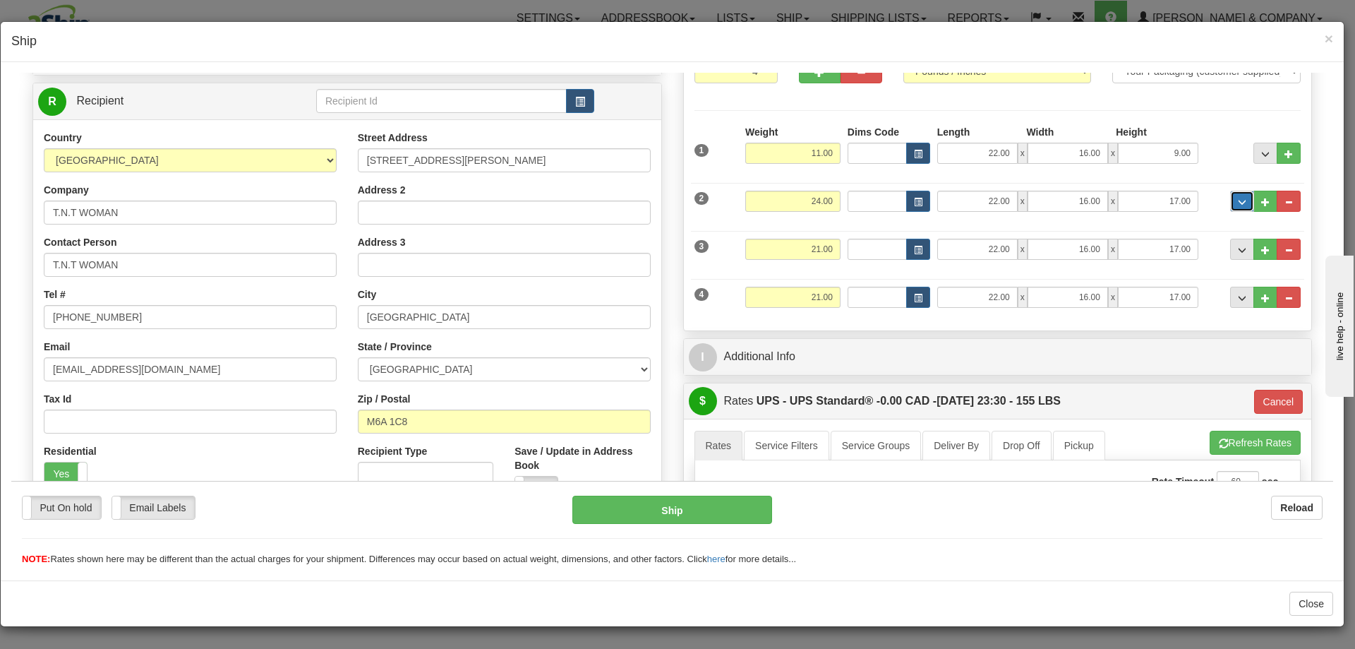
click at [1238, 203] on span "..." at bounding box center [1242, 202] width 8 height 8
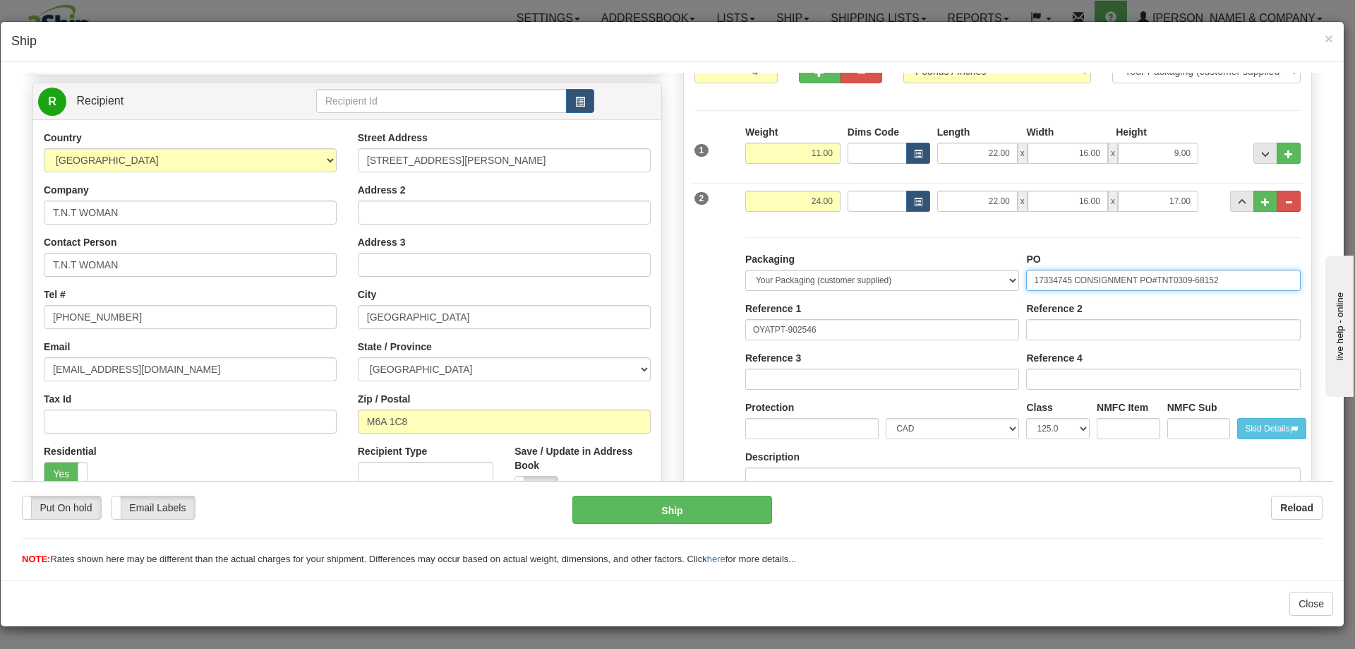
drag, startPoint x: 1218, startPoint y: 278, endPoint x: 924, endPoint y: 275, distance: 294.3
click at [925, 275] on div "Packaging Your Packaging (customer supplied) Envelope (carrier supplied) Pack (…" at bounding box center [1023, 381] width 562 height 260
paste input "PO TNT0309"
type input "17334745 CONS PO TNT0309 68152"
click at [1230, 206] on button "..." at bounding box center [1242, 200] width 24 height 21
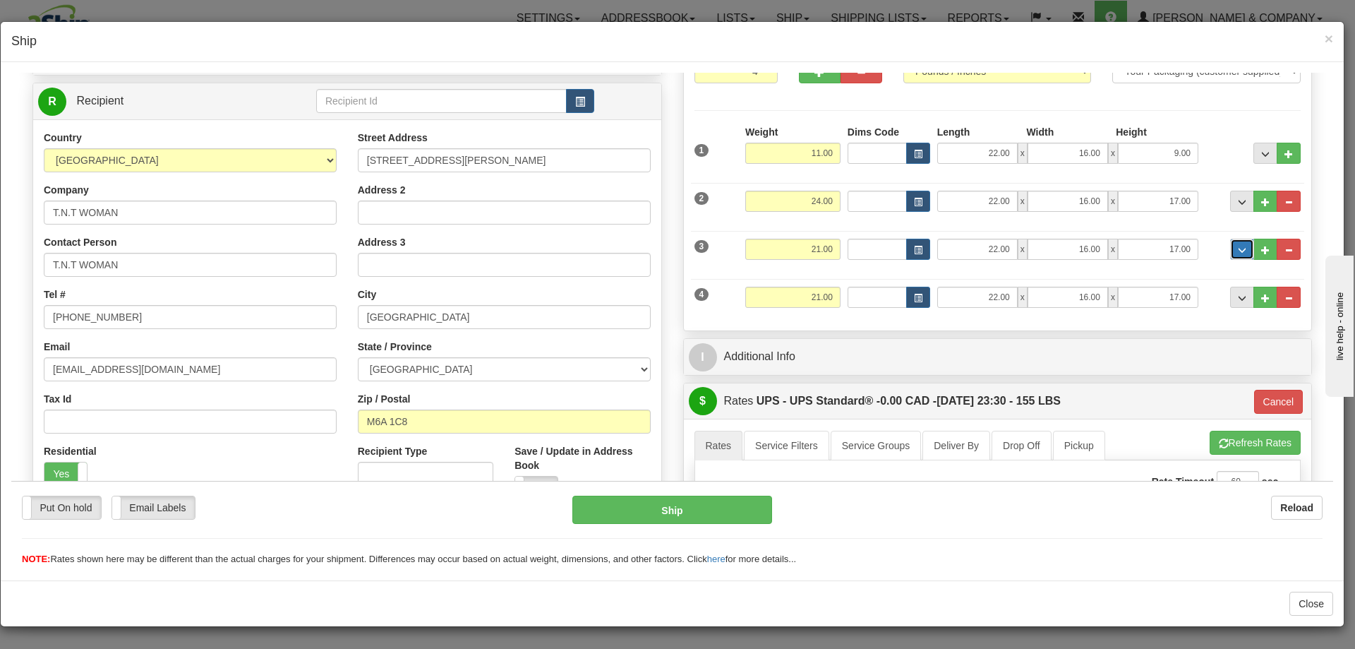
click at [1230, 249] on button "..." at bounding box center [1242, 248] width 24 height 21
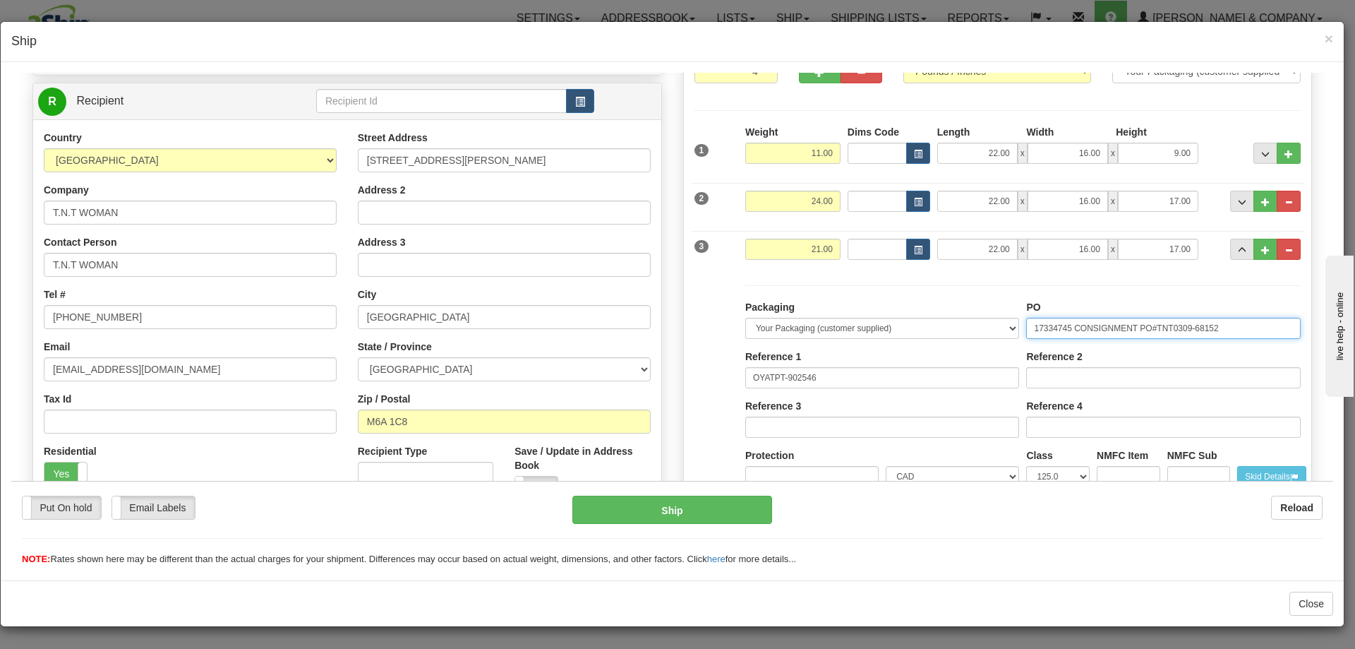
drag, startPoint x: 1219, startPoint y: 331, endPoint x: 807, endPoint y: 320, distance: 412.3
click at [807, 320] on div "Packaging Your Packaging (customer supplied) Envelope (carrier supplied) Pack (…" at bounding box center [1023, 429] width 562 height 260
paste input "PO TNT0309"
type input "17334745 CONS PO TNT0309 68152"
click at [1230, 246] on button "..." at bounding box center [1242, 248] width 24 height 21
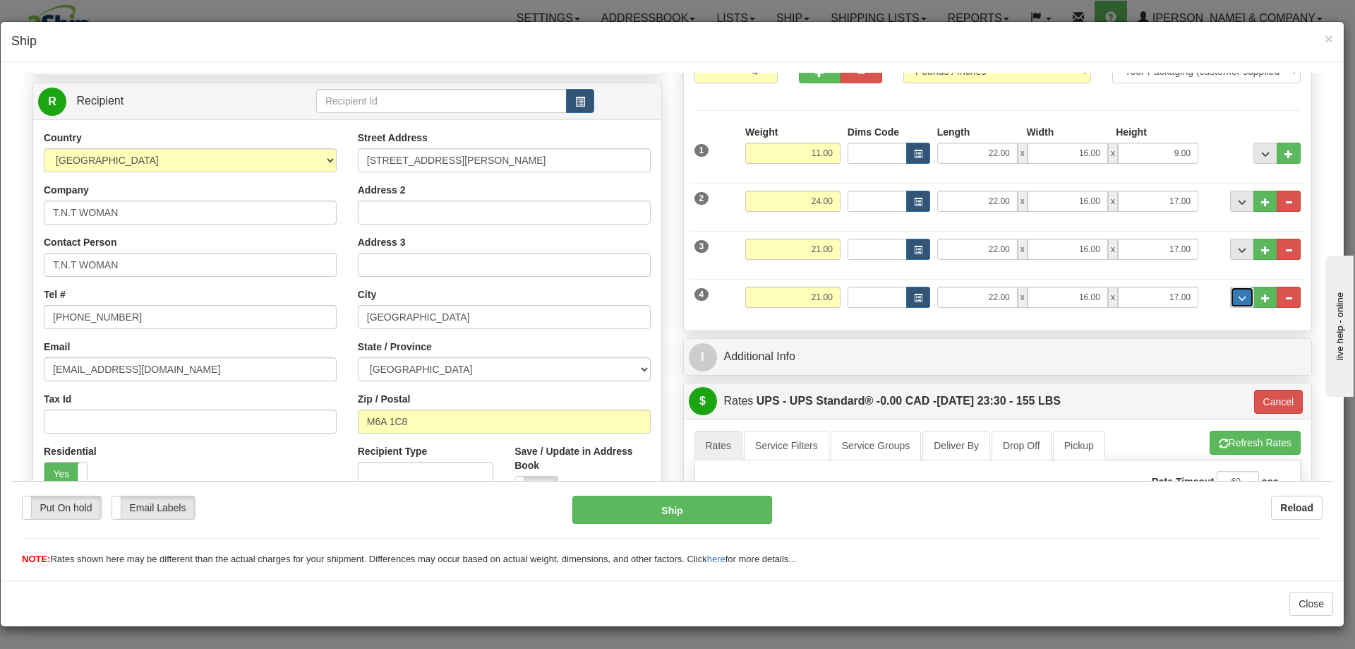
click at [1230, 294] on button "..." at bounding box center [1242, 296] width 24 height 21
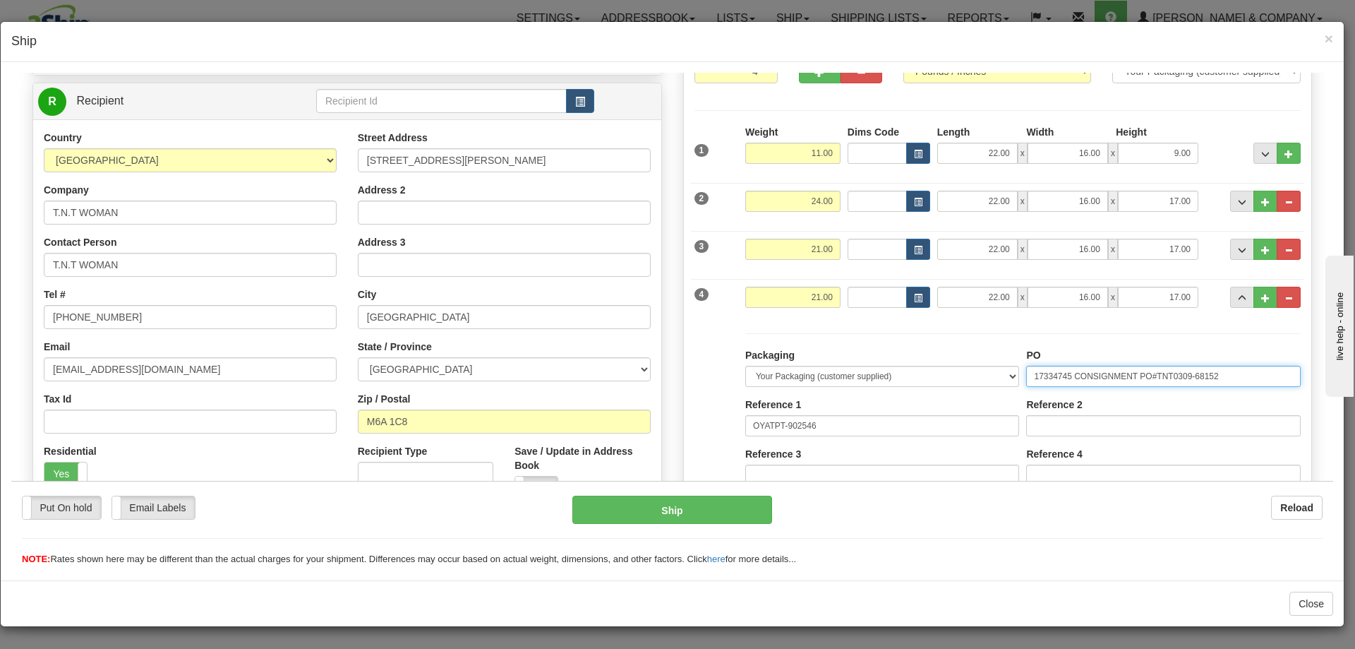
drag, startPoint x: 1220, startPoint y: 379, endPoint x: 810, endPoint y: 344, distance: 412.3
click at [810, 344] on div "Packaging Your Packaging (customer supplied) Envelope (carrier supplied) Pack (…" at bounding box center [1022, 469] width 555 height 275
paste input "PO TNT0309"
type input "17334745 CONS PO TNT0309 68152"
click at [1230, 296] on button "..." at bounding box center [1242, 296] width 24 height 21
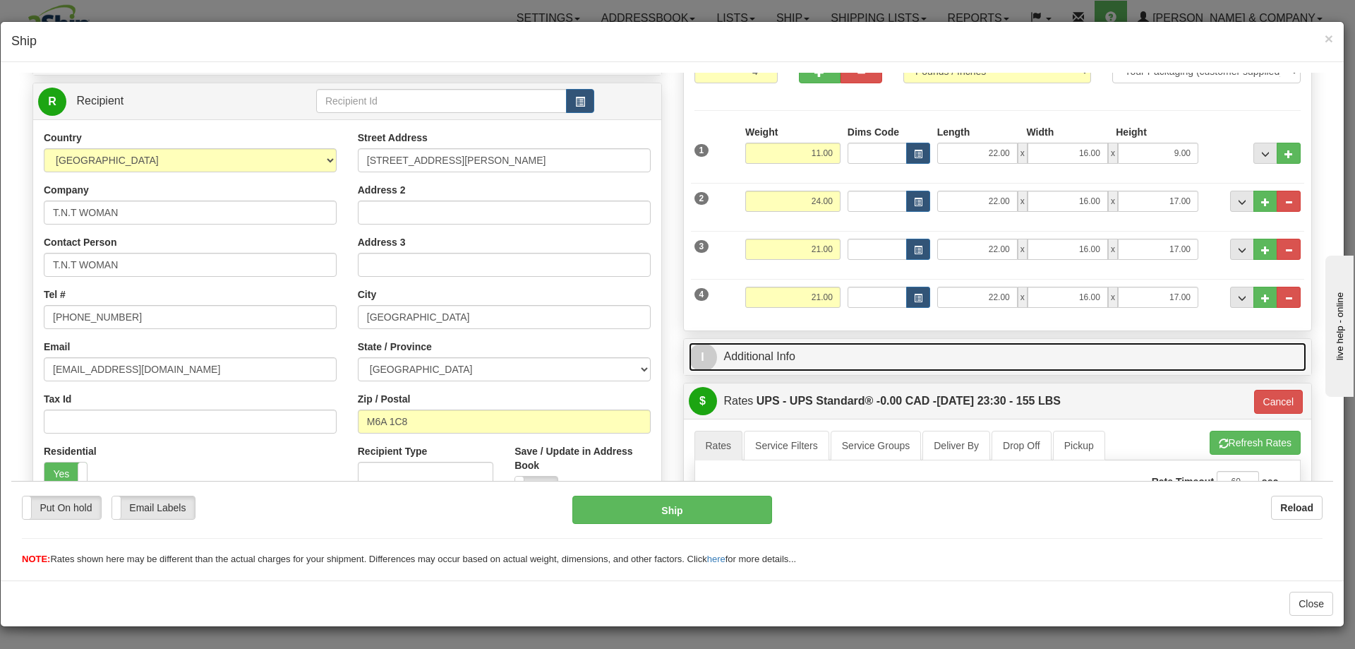
click at [846, 361] on link "I Additional Info" at bounding box center [998, 356] width 618 height 29
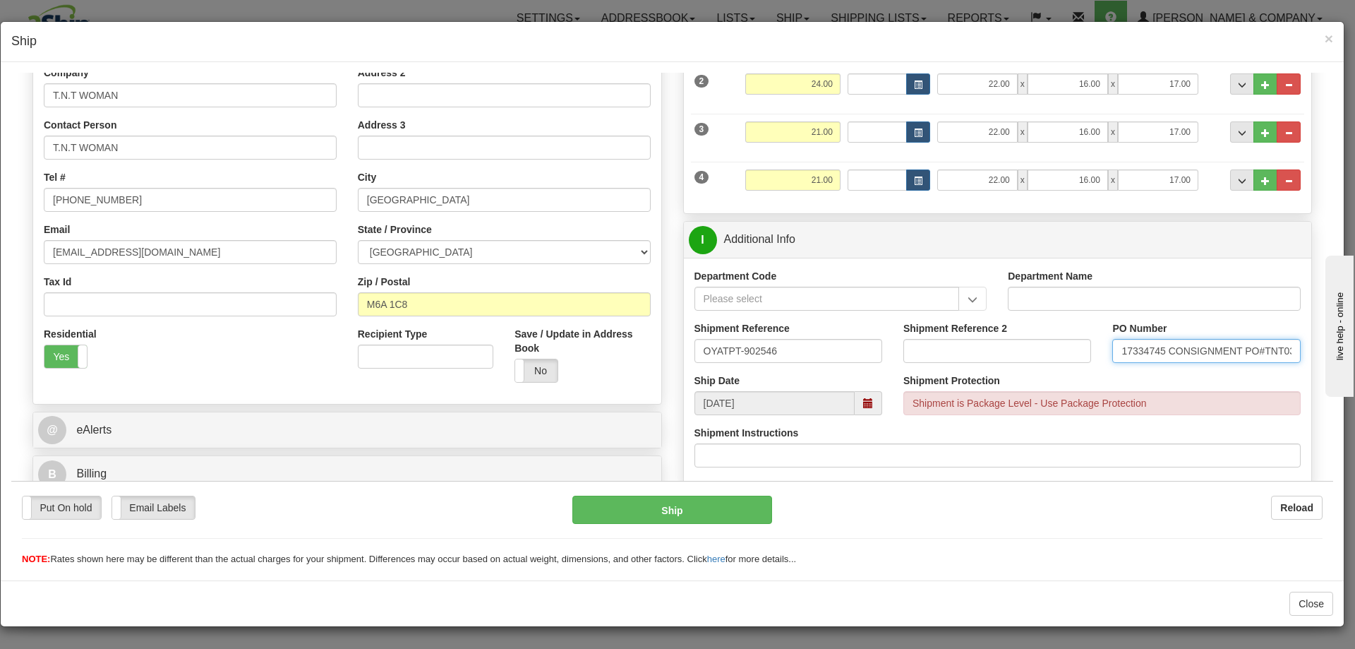
scroll to position [0, 47]
drag, startPoint x: 1113, startPoint y: 350, endPoint x: 1311, endPoint y: 350, distance: 197.6
click at [1311, 350] on div "P Packages 4 Packages - Weight: 77.00 Lbs Shipment Level Shipm. Package Level P…" at bounding box center [998, 423] width 651 height 1094
paste input "PO TNT0309"
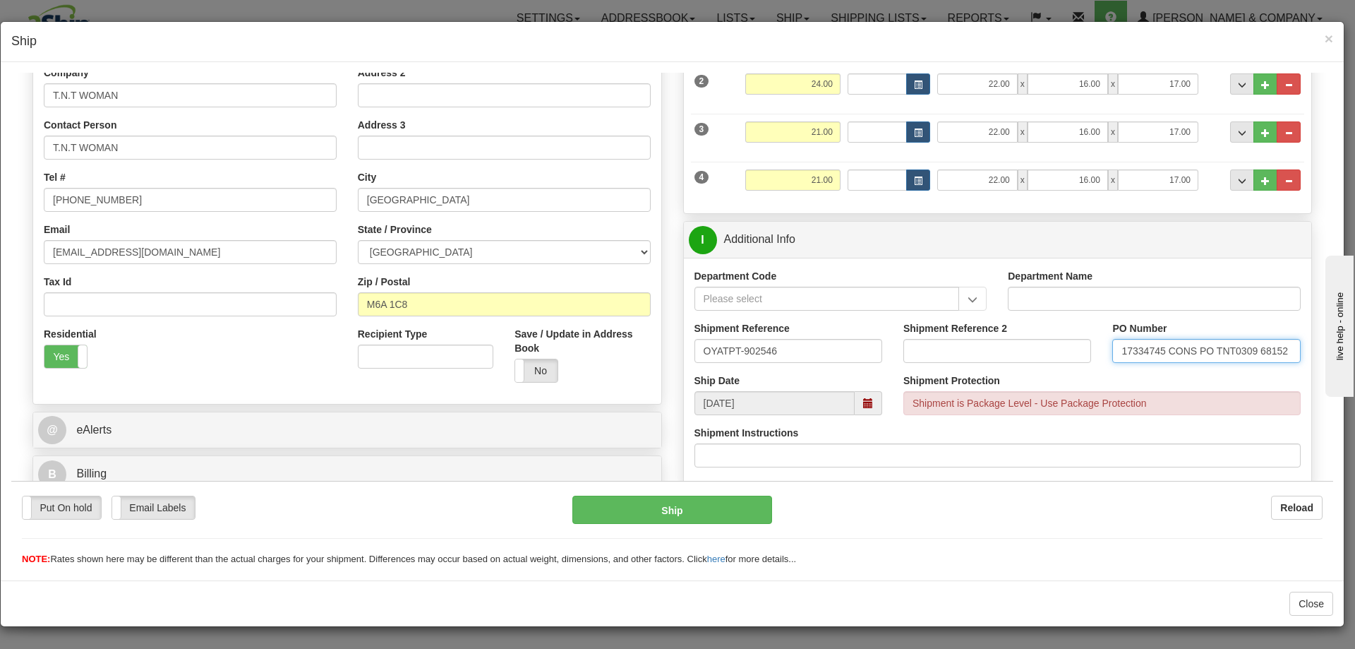
type input "17334745 CONS PO TNT0309 68152"
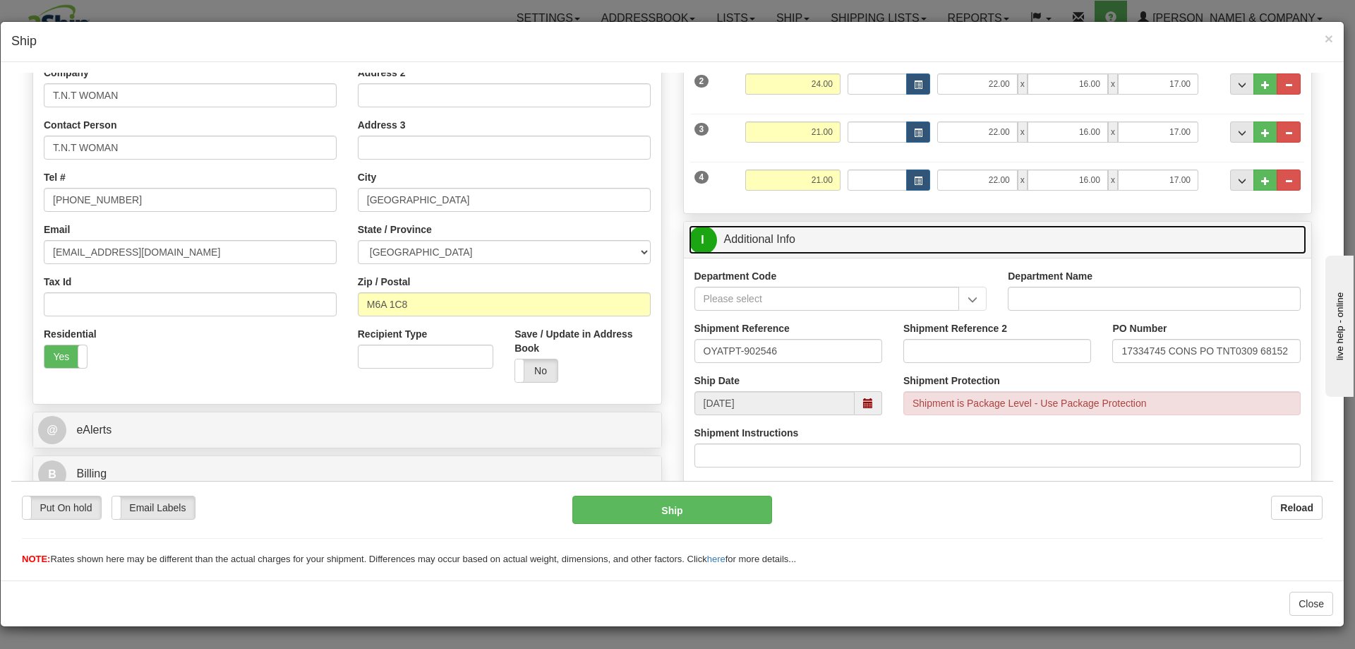
click at [1088, 239] on link "I Additional Info" at bounding box center [998, 238] width 618 height 29
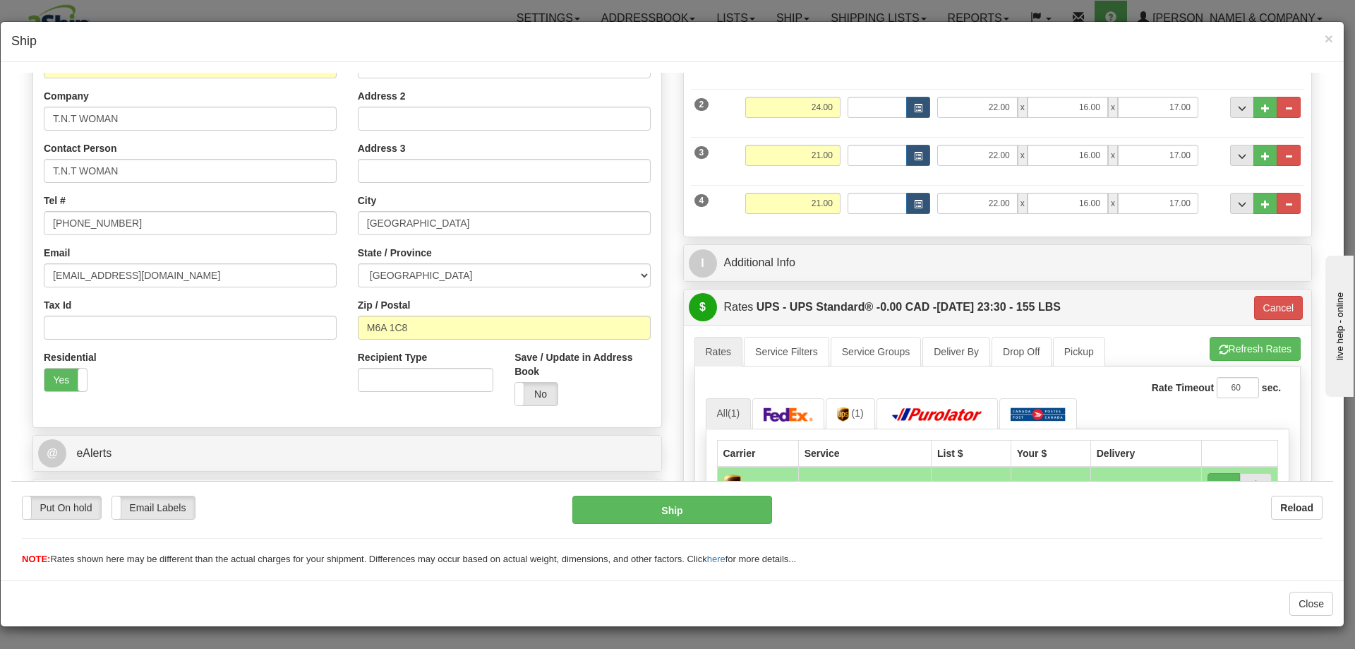
scroll to position [353, 0]
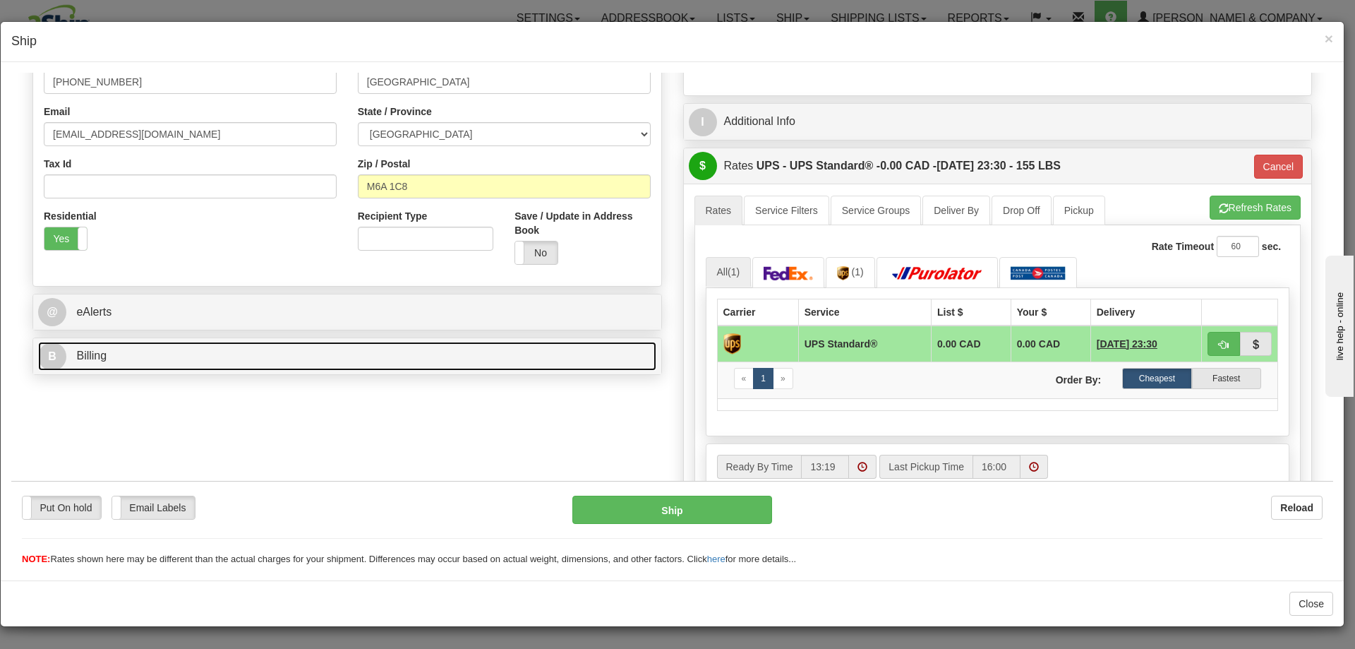
click at [212, 356] on link "B Billing" at bounding box center [347, 355] width 618 height 29
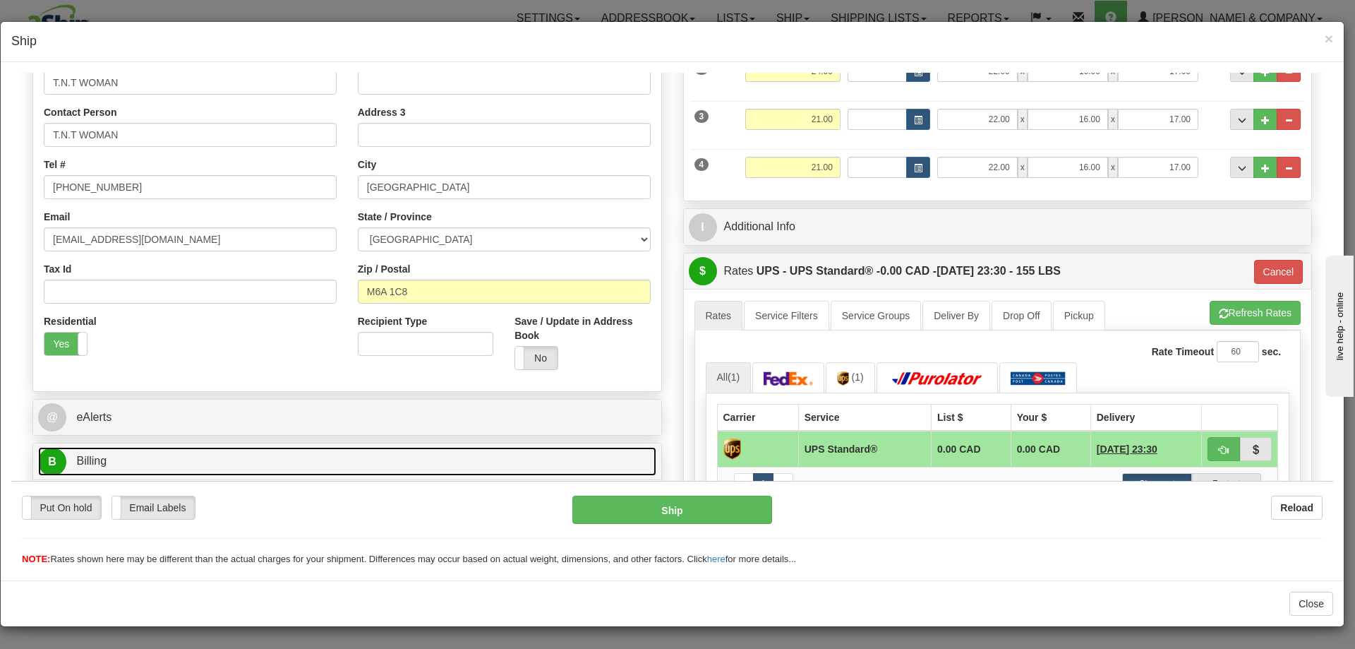
scroll to position [235, 0]
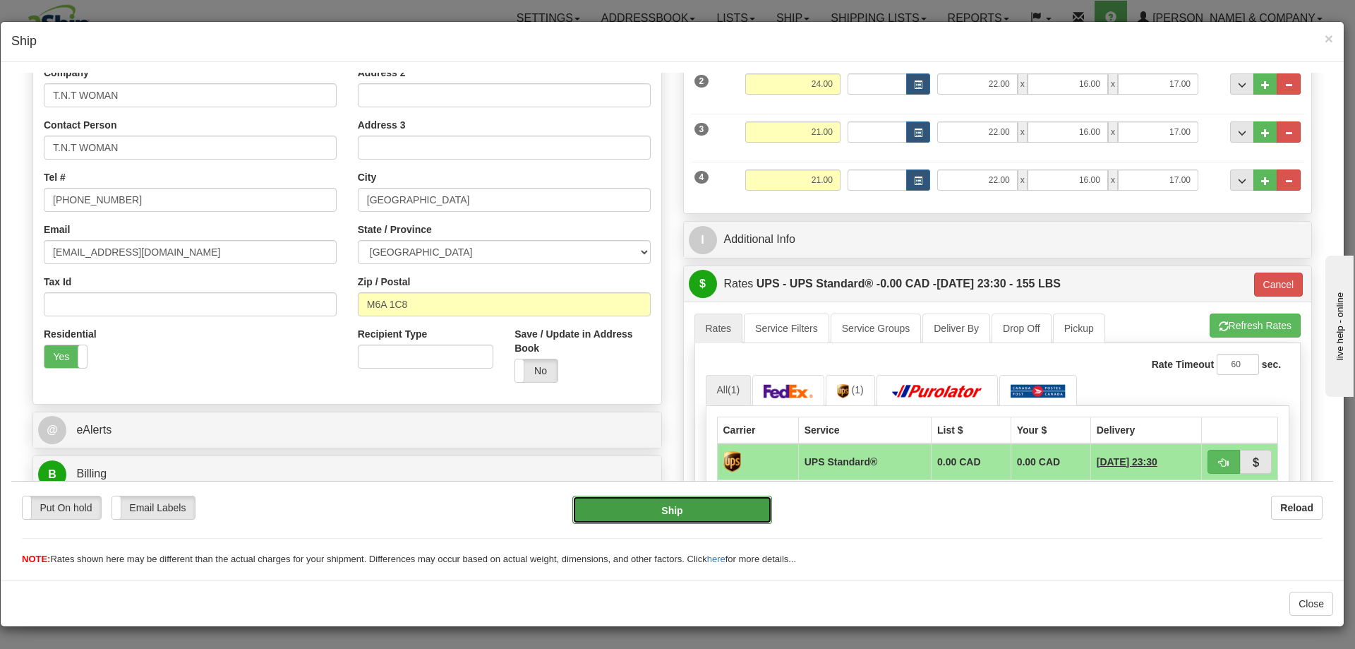
click at [707, 516] on button "Ship" at bounding box center [671, 509] width 199 height 28
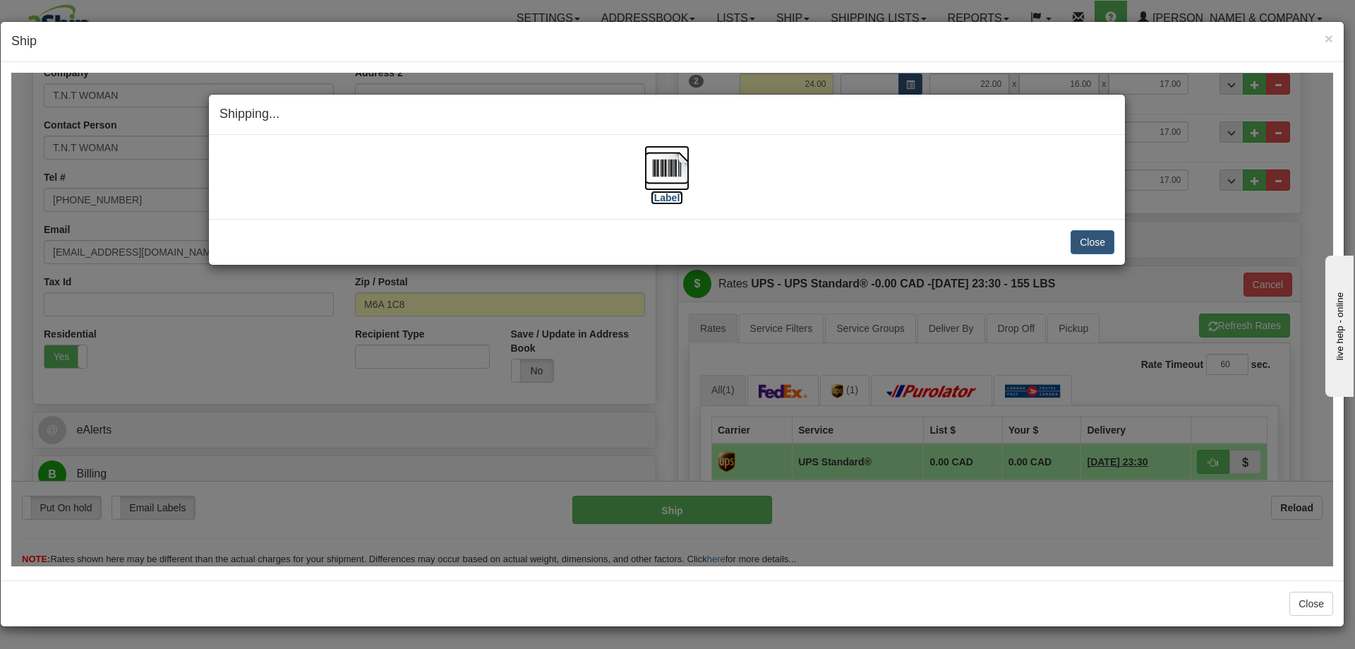
click at [670, 198] on label "[Label]" at bounding box center [667, 197] width 32 height 14
click at [1097, 245] on button "Close" at bounding box center [1093, 241] width 44 height 24
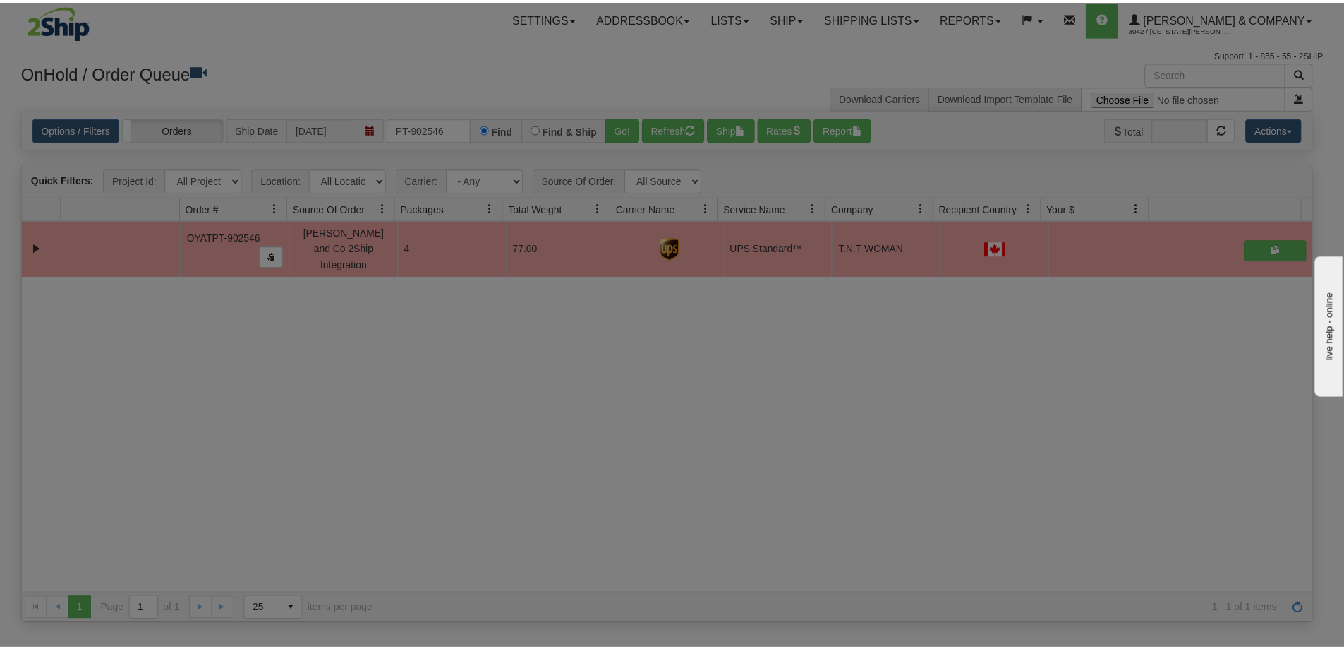
scroll to position [0, 0]
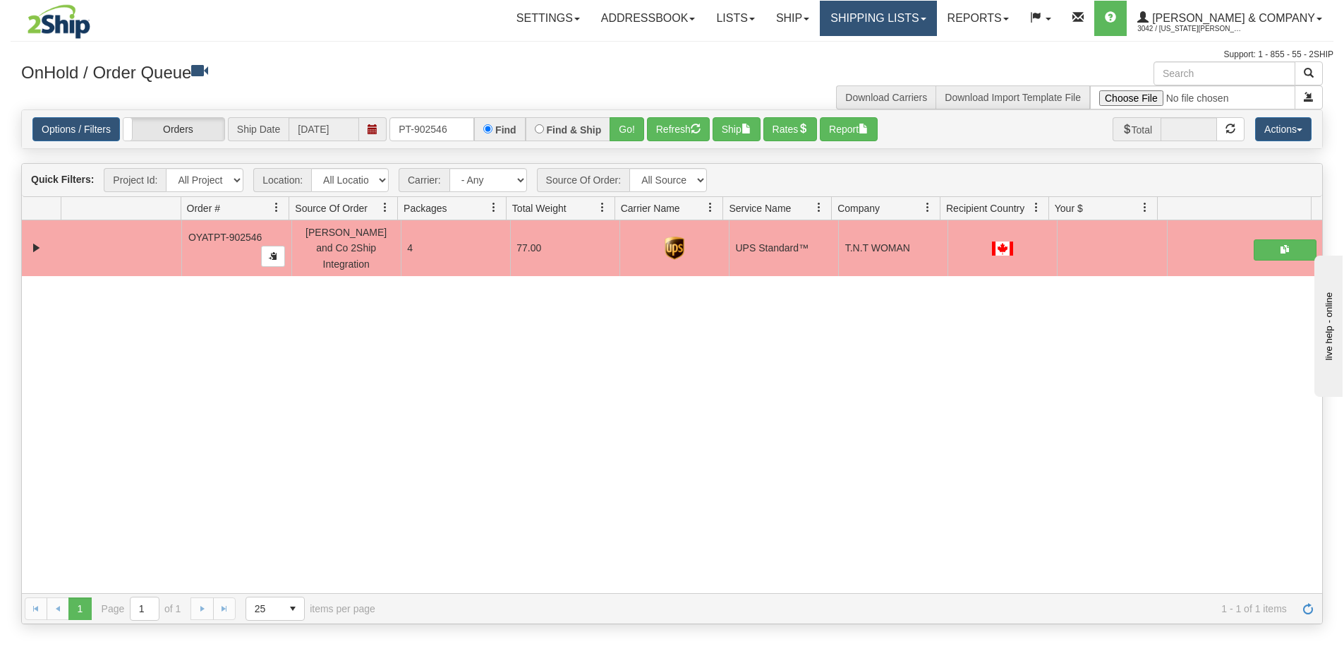
click at [921, 16] on link "Shipping lists" at bounding box center [878, 18] width 116 height 35
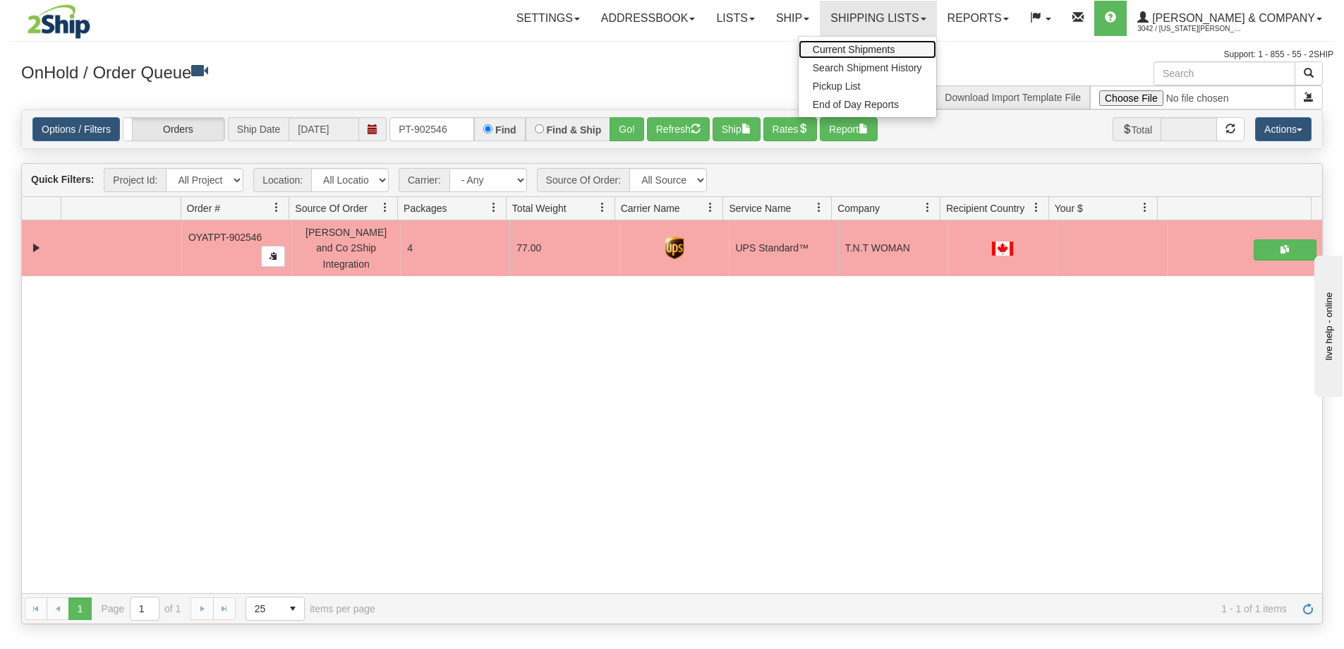
click at [896, 53] on span "Current Shipments" at bounding box center [854, 49] width 83 height 11
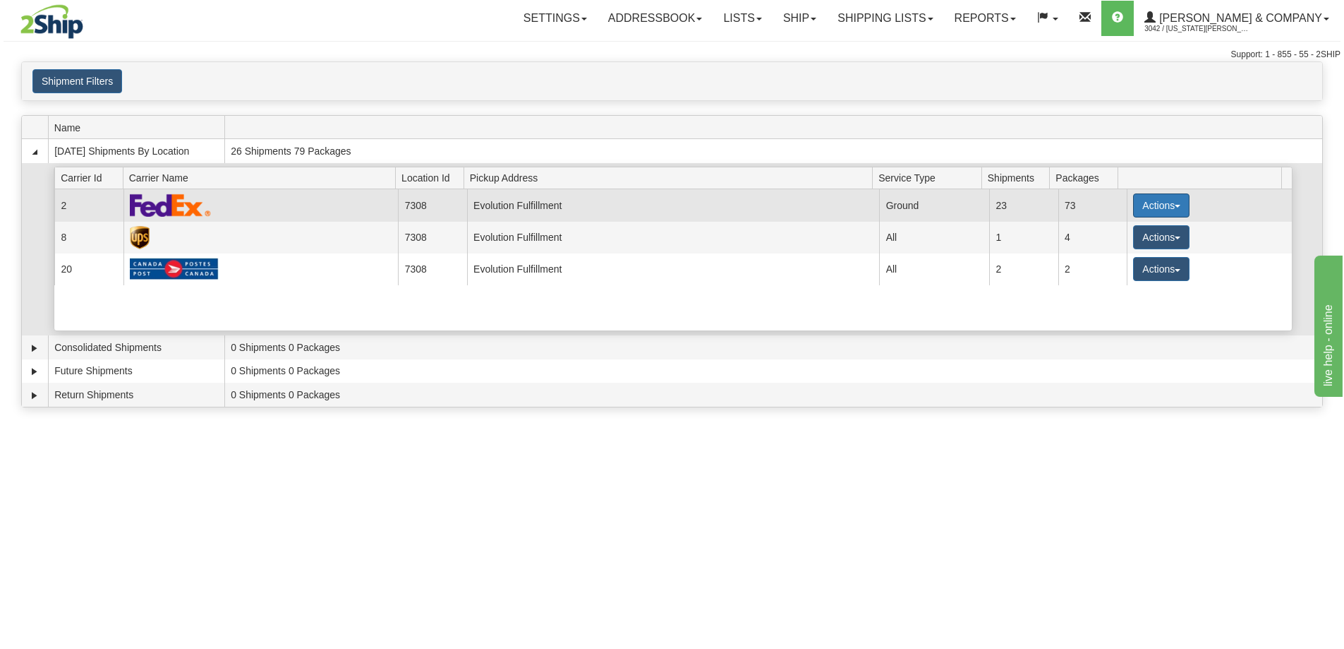
click at [1135, 205] on button "Actions" at bounding box center [1161, 205] width 56 height 24
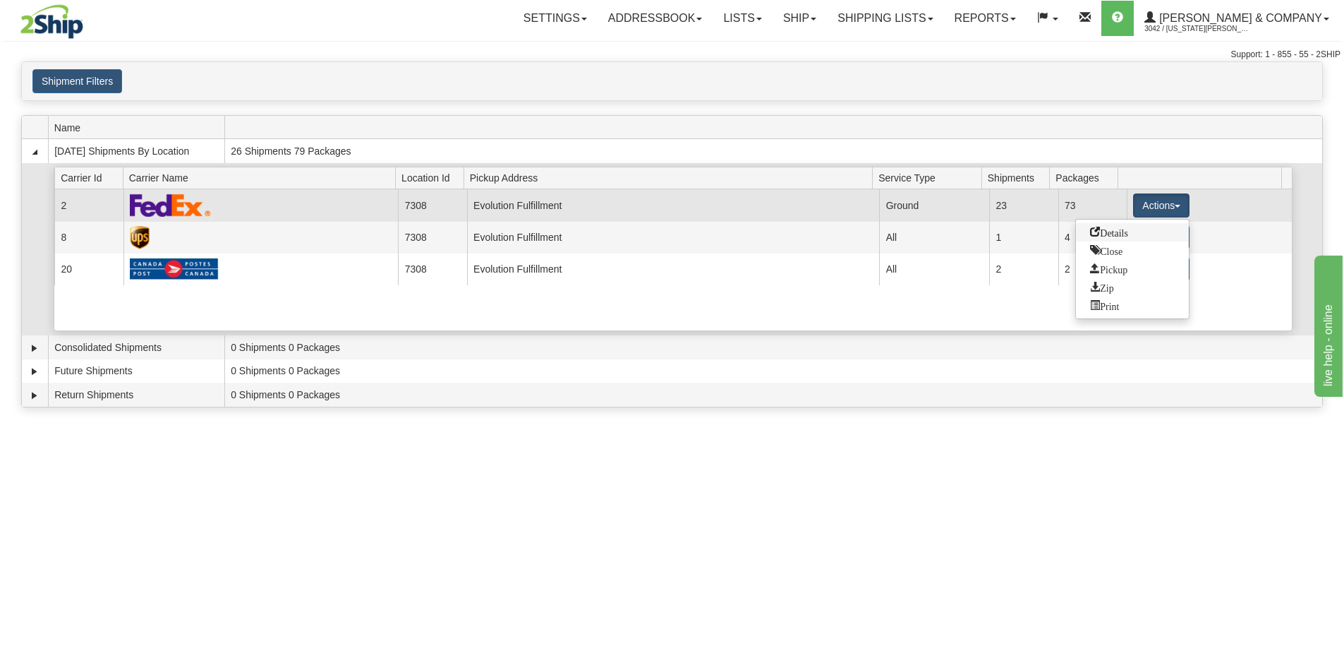
click at [1119, 234] on span "Details" at bounding box center [1109, 232] width 38 height 10
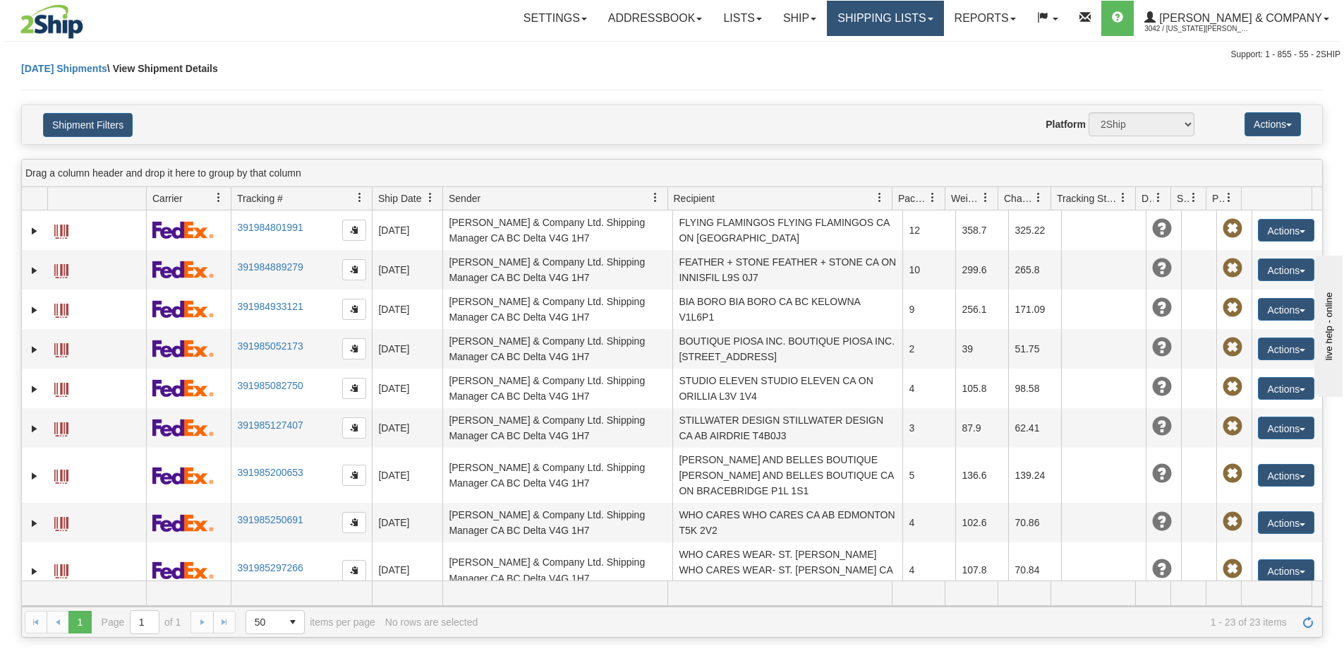
click at [920, 20] on link "Shipping lists" at bounding box center [885, 18] width 116 height 35
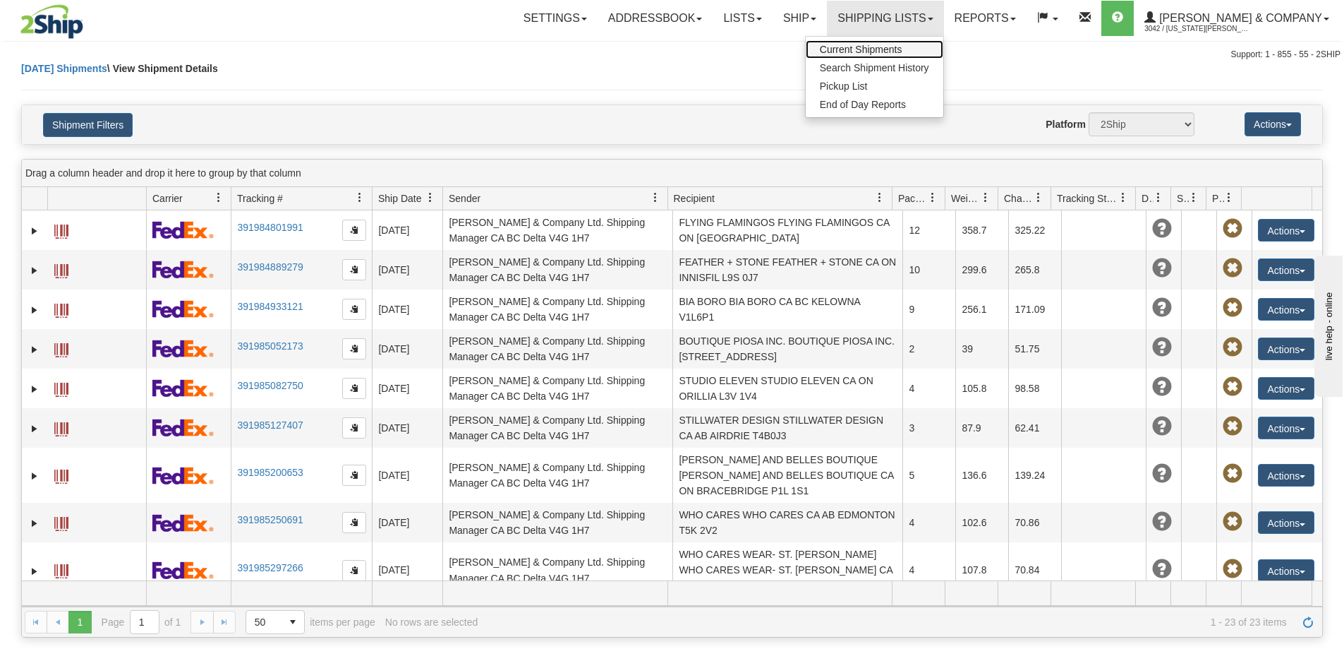
click at [903, 54] on span "Current Shipments" at bounding box center [861, 49] width 83 height 11
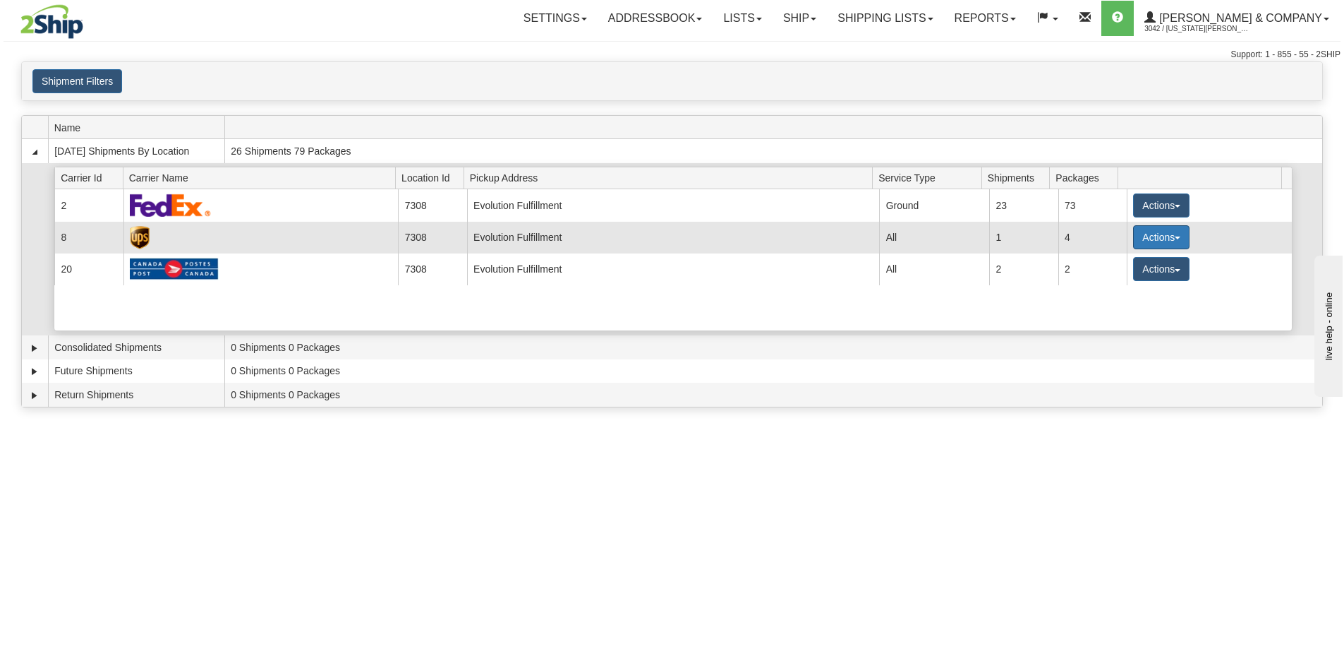
click at [1142, 234] on button "Actions" at bounding box center [1161, 237] width 56 height 24
click at [1121, 265] on span "Details" at bounding box center [1109, 263] width 38 height 10
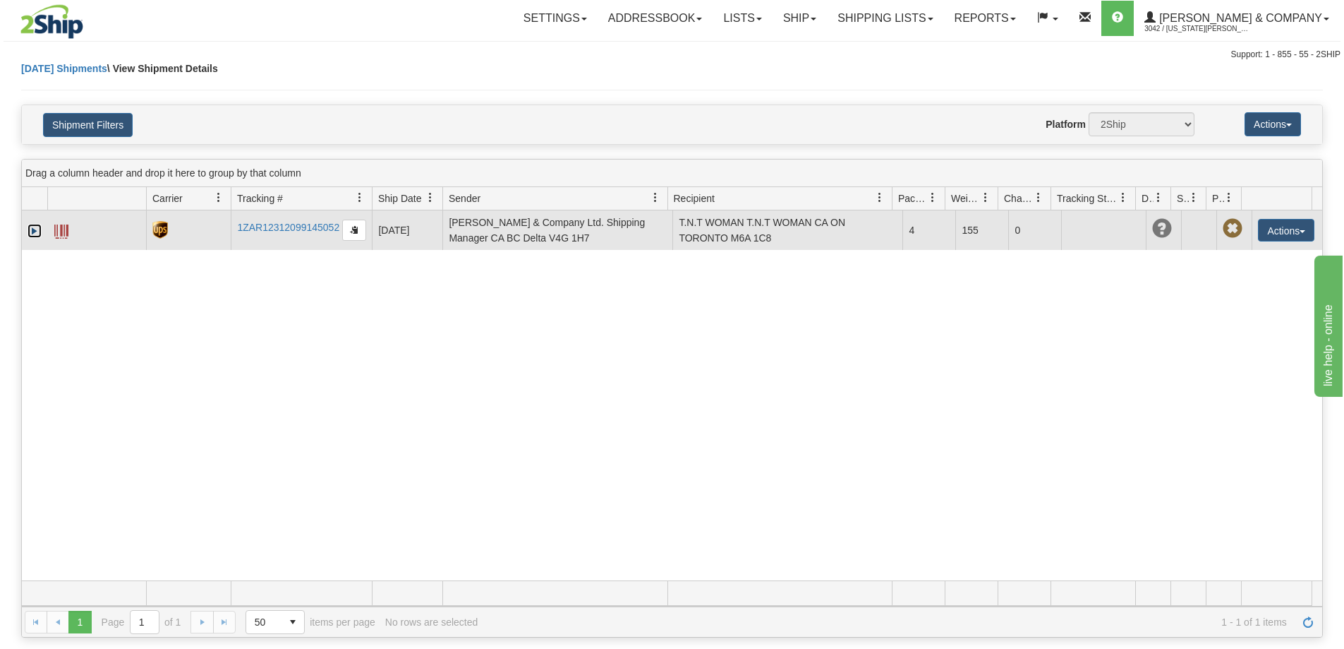
click at [40, 231] on link "Expand" at bounding box center [35, 231] width 14 height 14
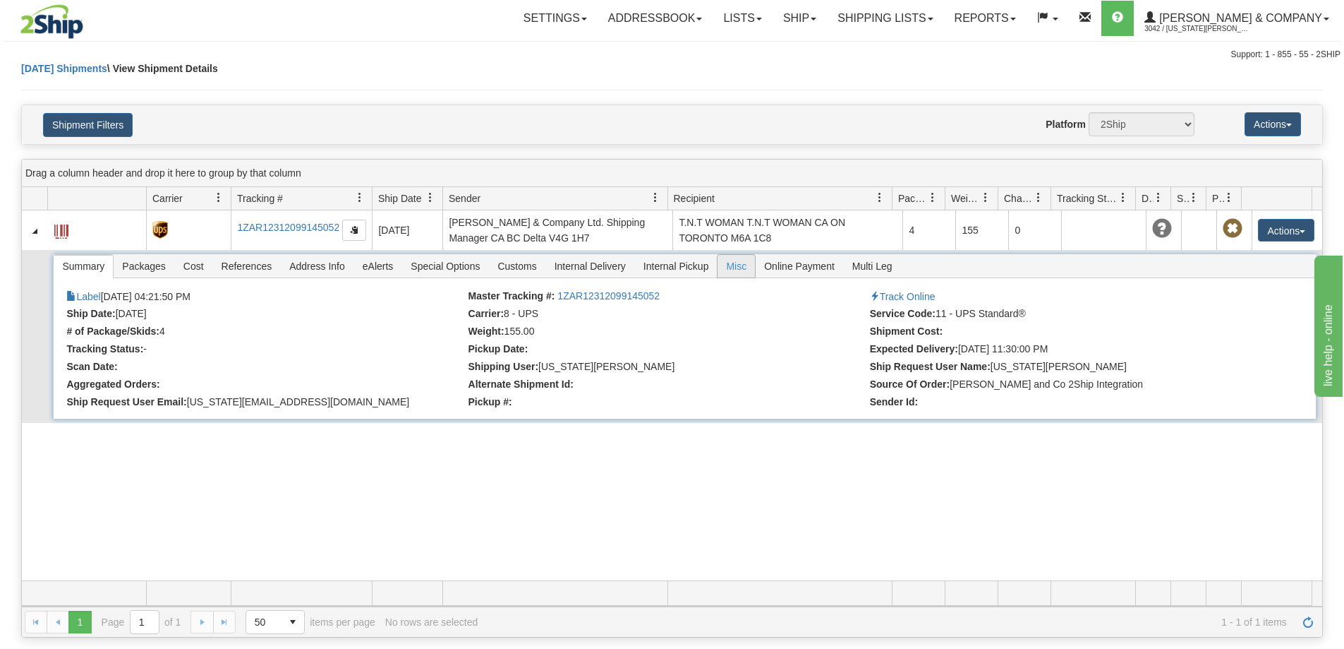
click at [738, 267] on span "Misc" at bounding box center [736, 266] width 37 height 23
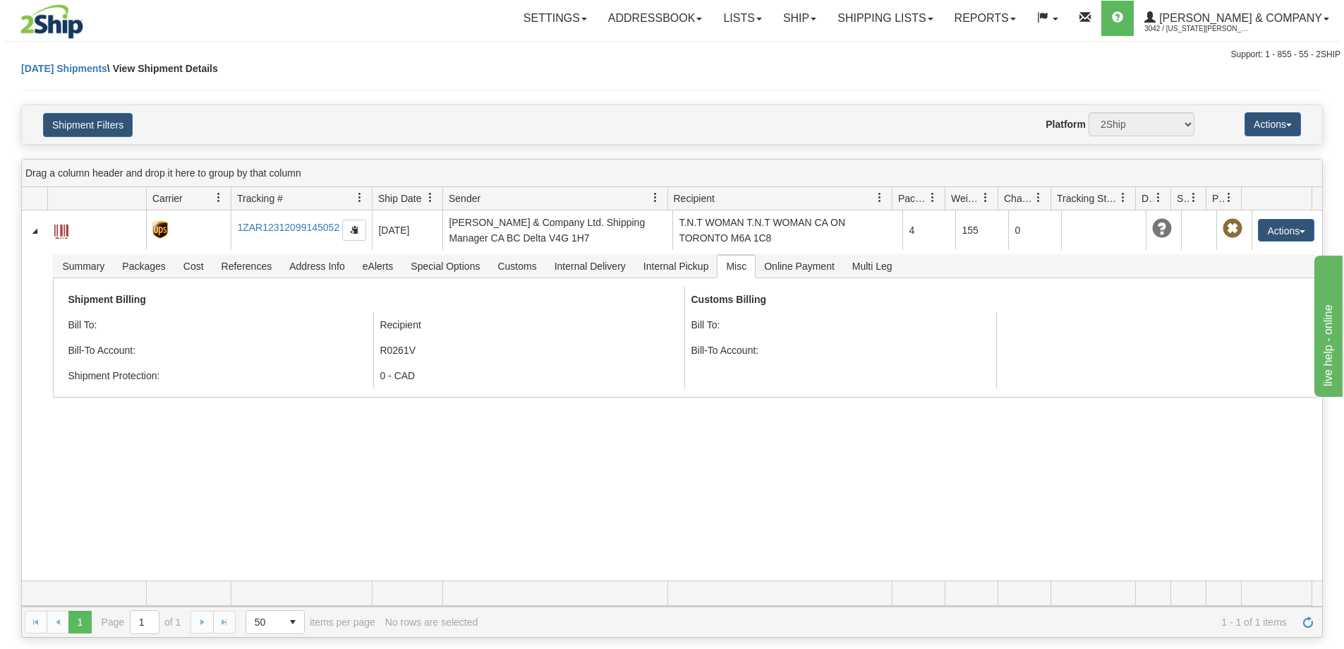
click at [934, 68] on div "[DATE] Shipments \ View Shipment Details" at bounding box center [672, 82] width 1302 height 43
